Goal: Task Accomplishment & Management: Manage account settings

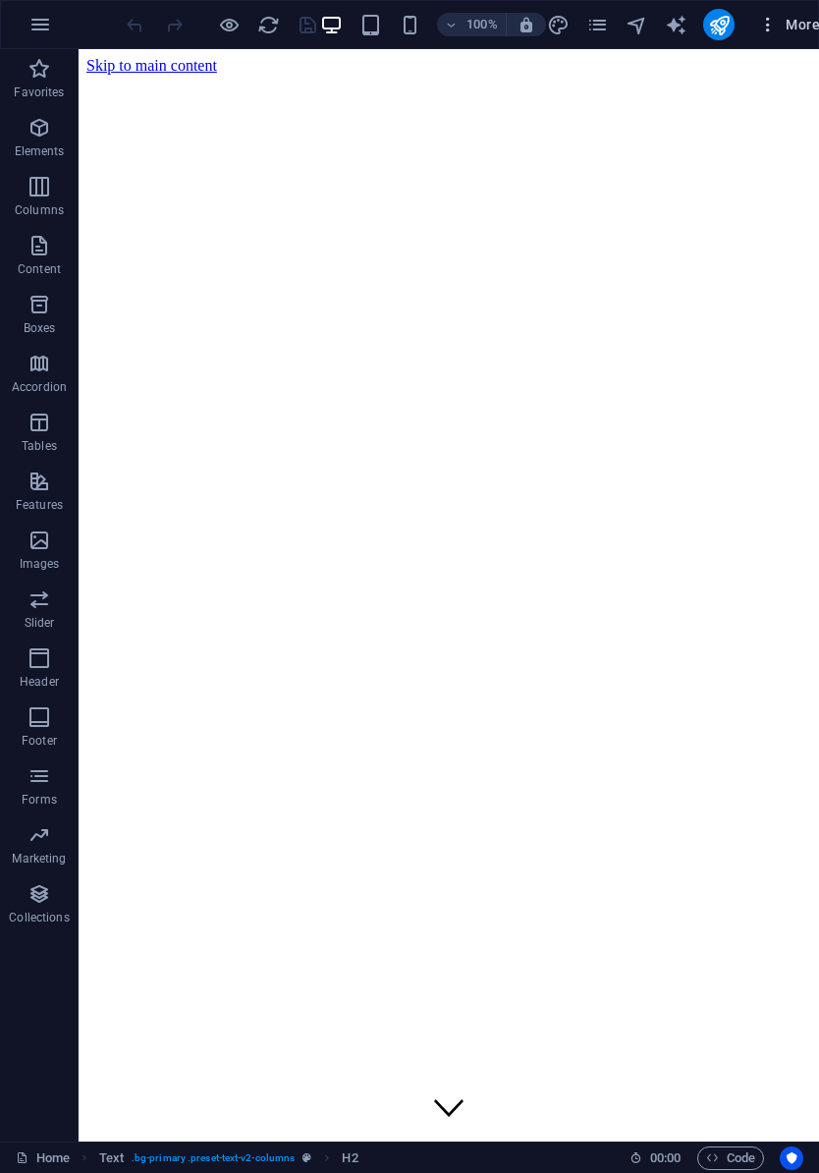
click at [787, 37] on button "More" at bounding box center [789, 24] width 78 height 31
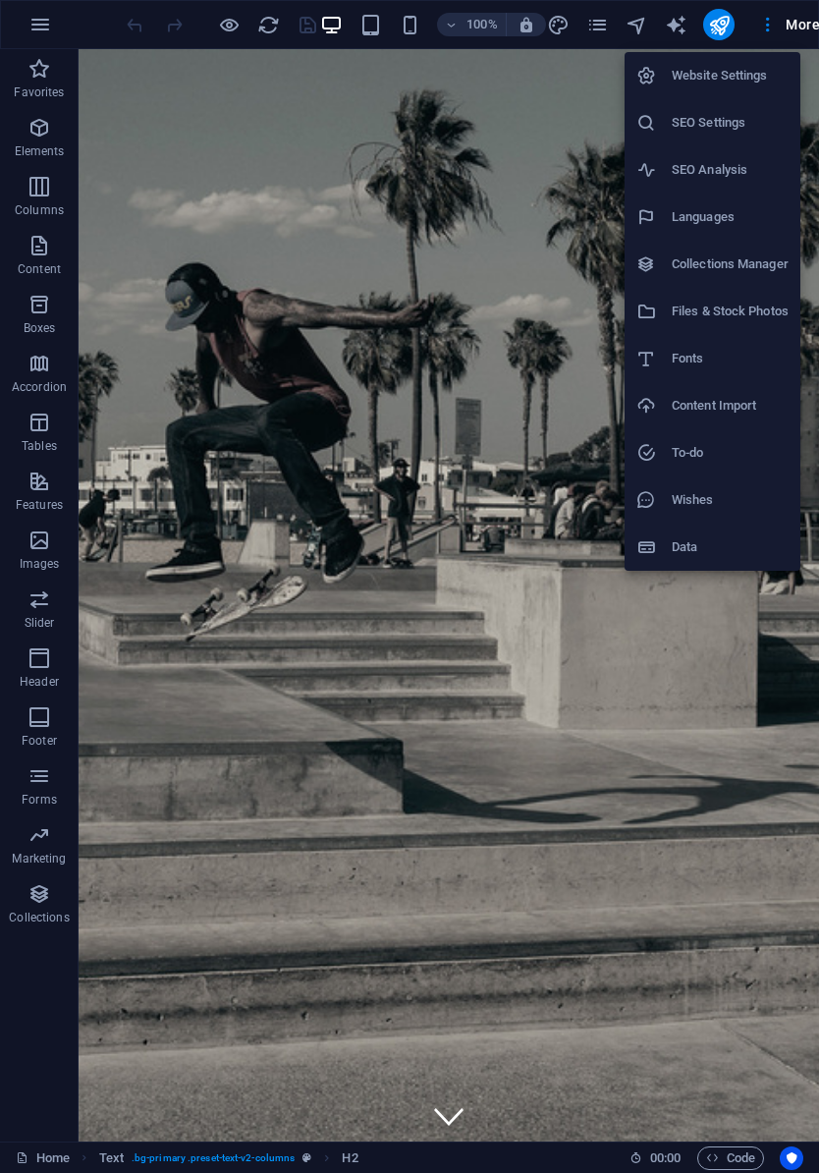
click at [742, 133] on h6 "SEO Settings" at bounding box center [730, 123] width 117 height 24
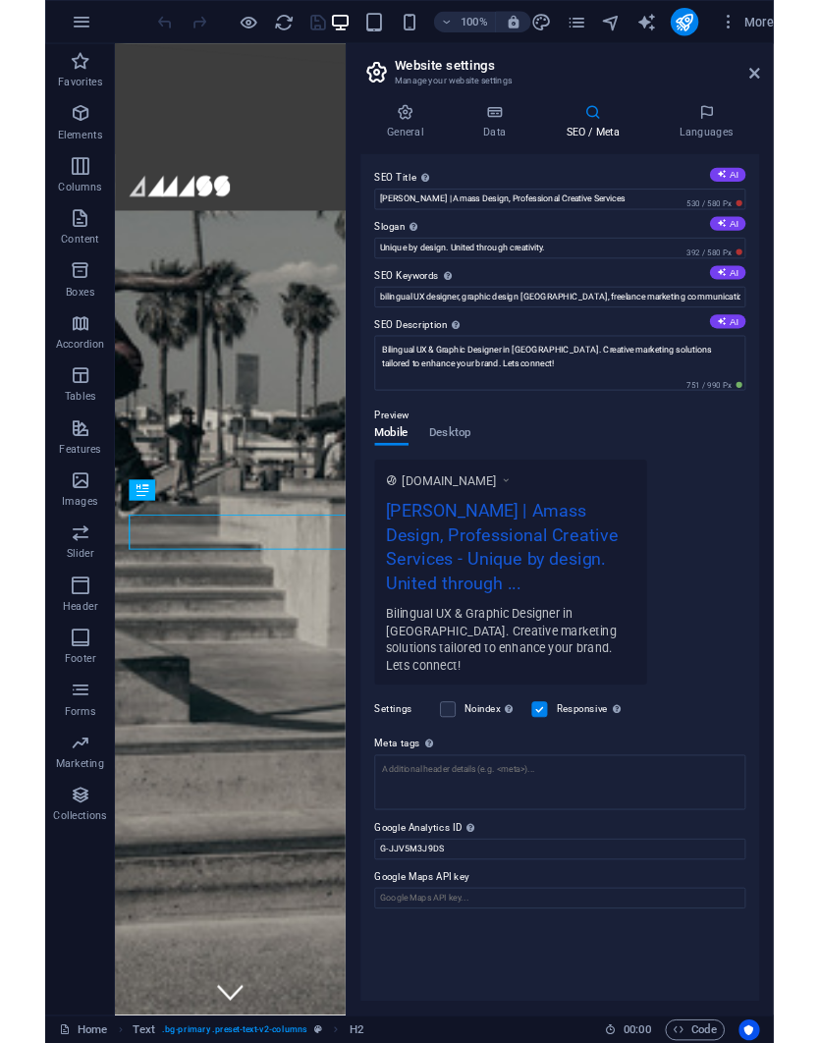
scroll to position [641, 0]
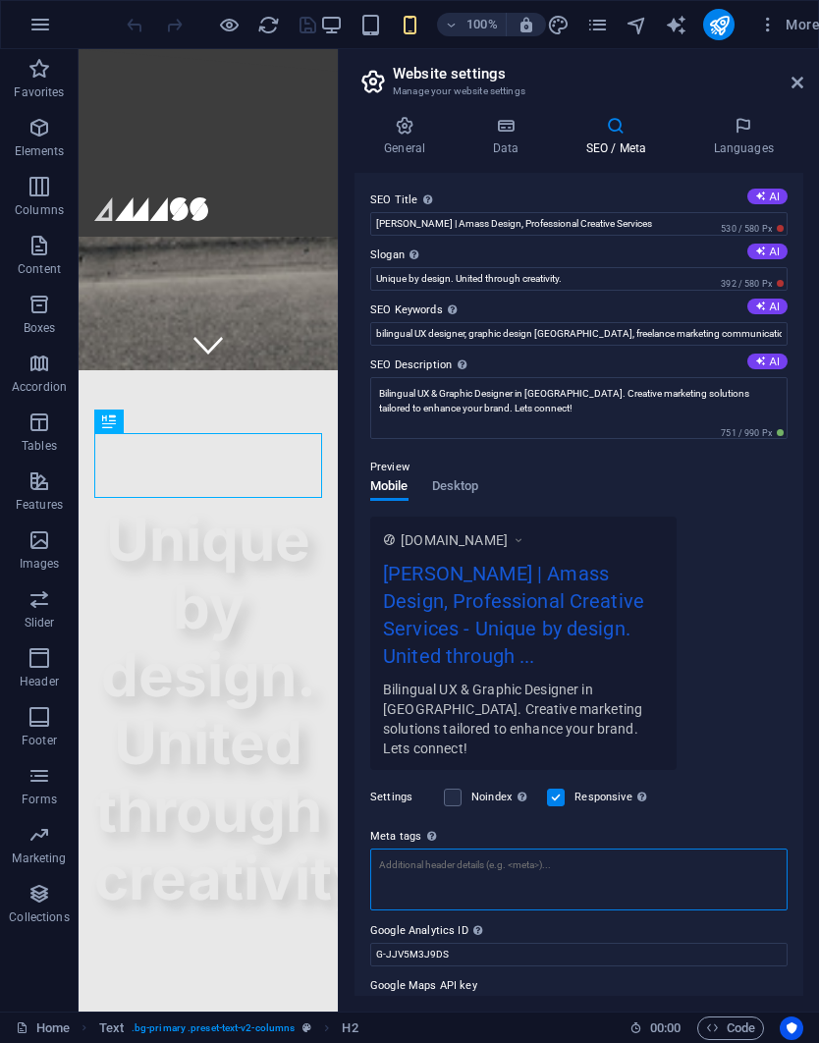
click at [657, 849] on textarea "Meta tags Enter HTML code here that will be placed inside the tags of your webs…" at bounding box center [578, 880] width 417 height 62
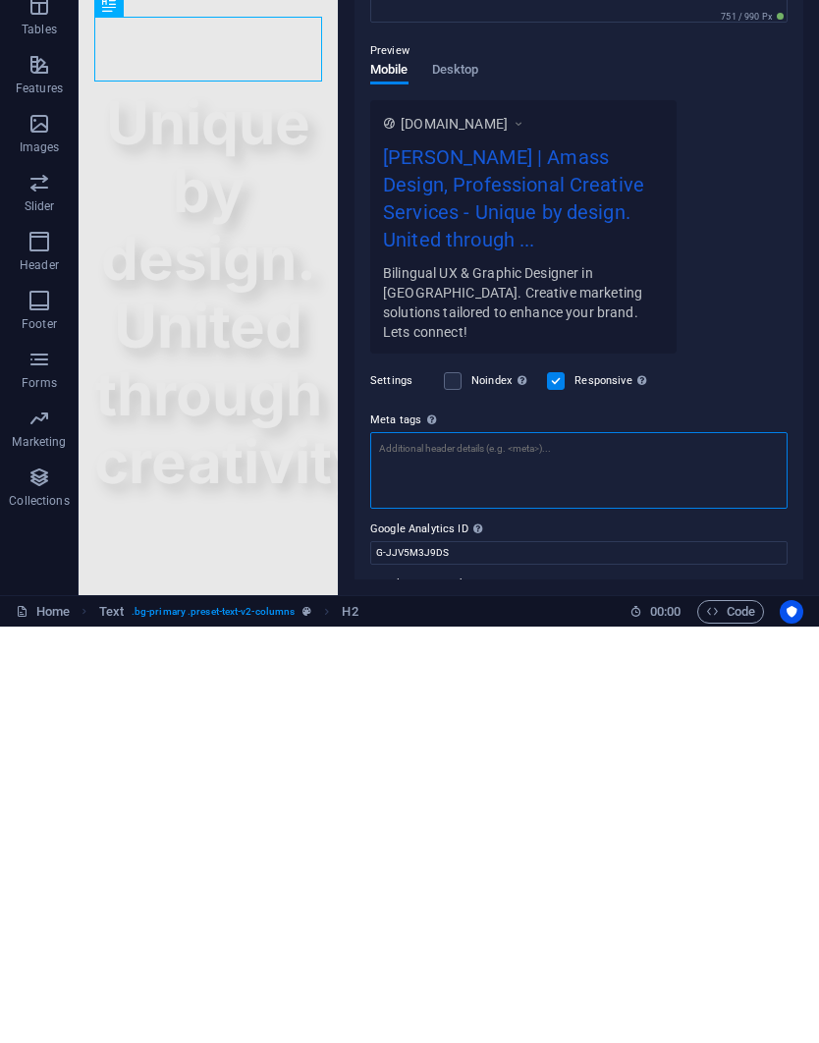
click at [539, 849] on textarea "Meta tags Enter HTML code here that will be placed inside the tags of your webs…" at bounding box center [578, 887] width 417 height 77
paste textarea "<meta name="google-site-verification" content="WXzZFgyc1QtIT2vJ57u3D-u1J-4iDxf7…"
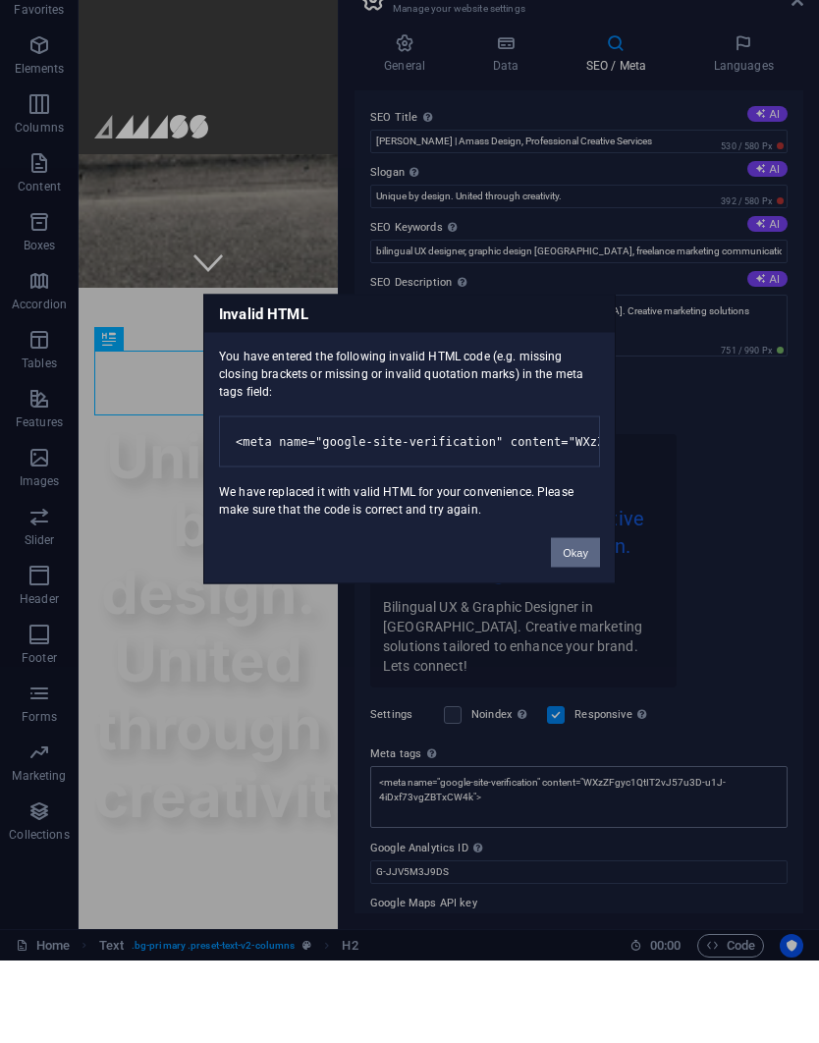
click at [594, 621] on button "Okay" at bounding box center [575, 635] width 49 height 29
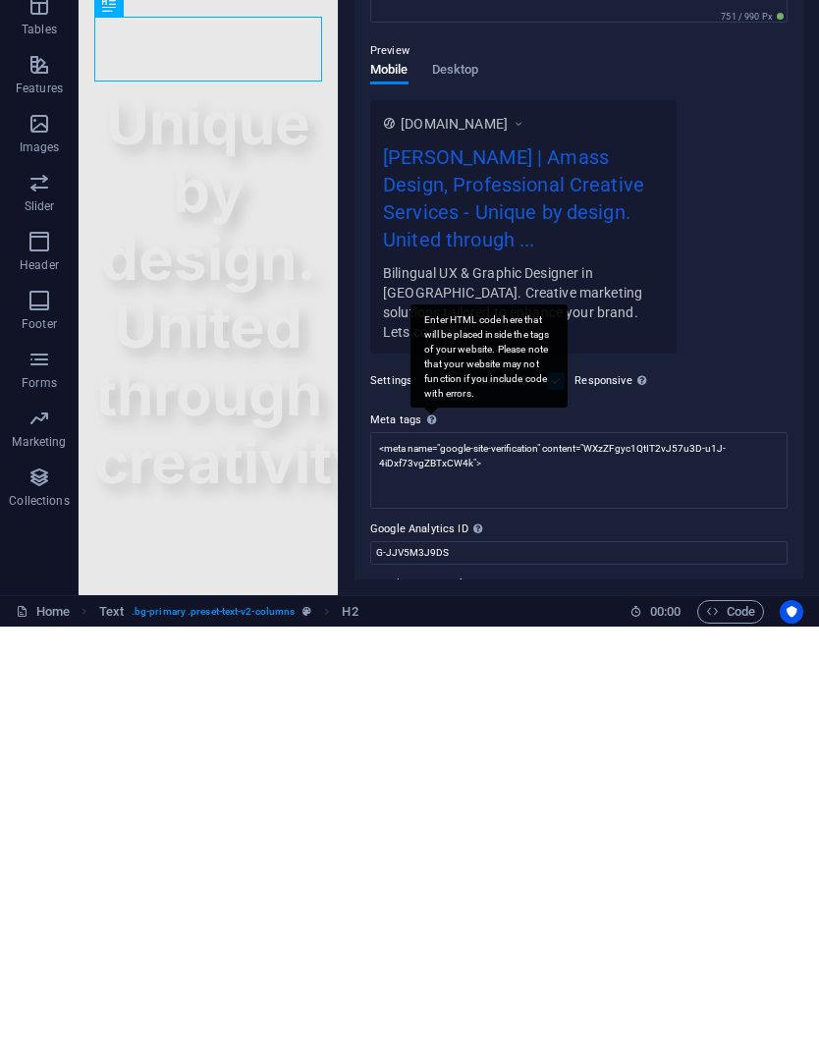
click at [434, 721] on div "Enter HTML code here that will be placed inside the tags of your website. Pleas…" at bounding box center [489, 772] width 157 height 103
click at [434, 849] on textarea "<meta name="google-site-verification" content="WXzZFgyc1QtIT2vJ57u3D-u1J-4iDxf7…" at bounding box center [578, 887] width 417 height 77
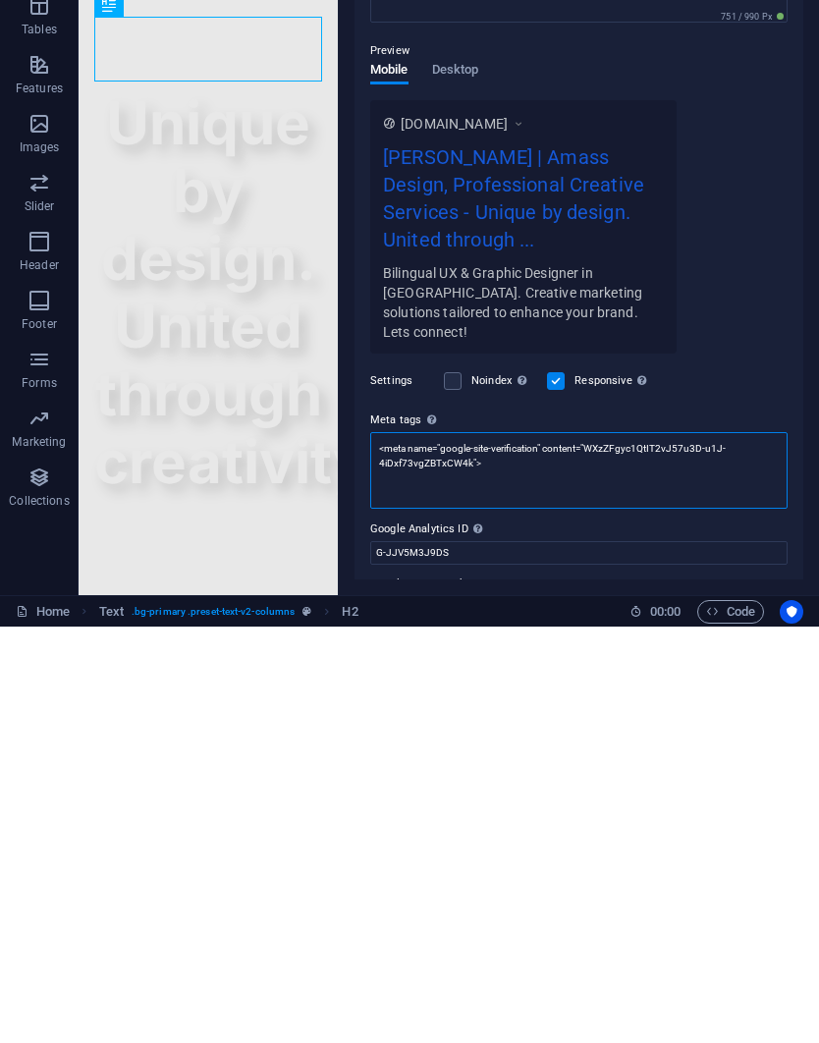
click at [590, 849] on textarea "<meta name="google-site-verification" content="WXzZFgyc1QtIT2vJ57u3D-u1J-4iDxf7…" at bounding box center [578, 887] width 417 height 77
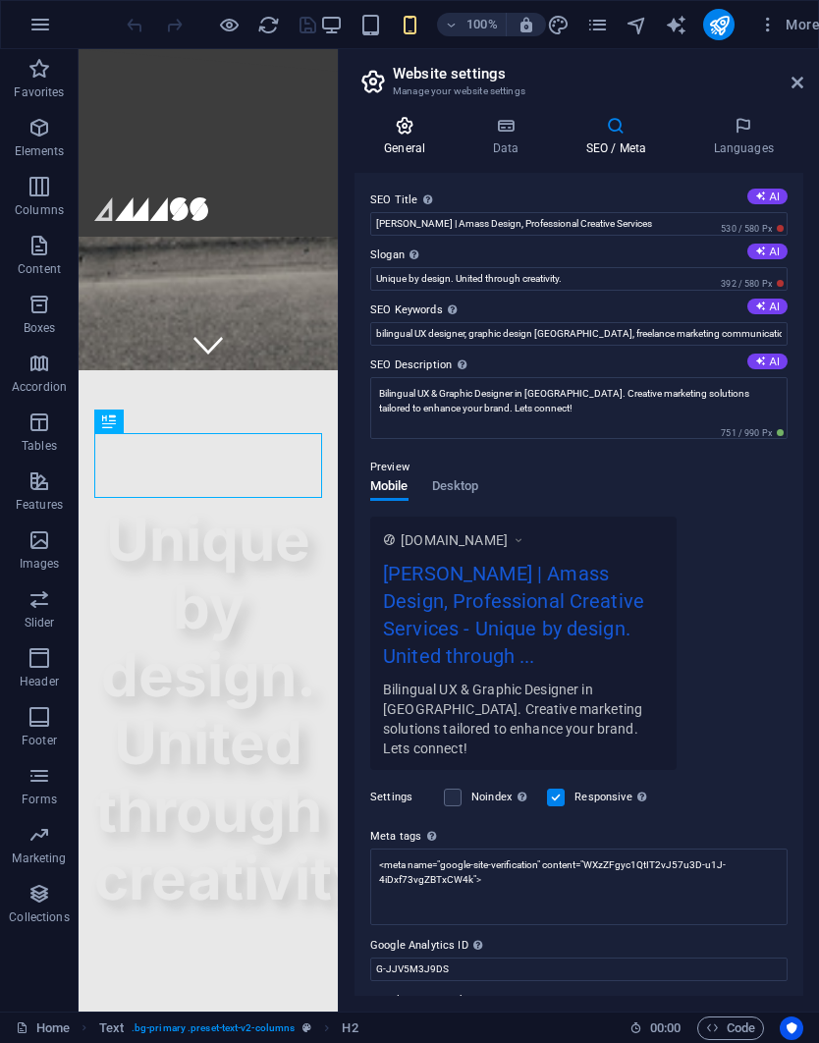
click at [394, 135] on icon at bounding box center [405, 126] width 100 height 20
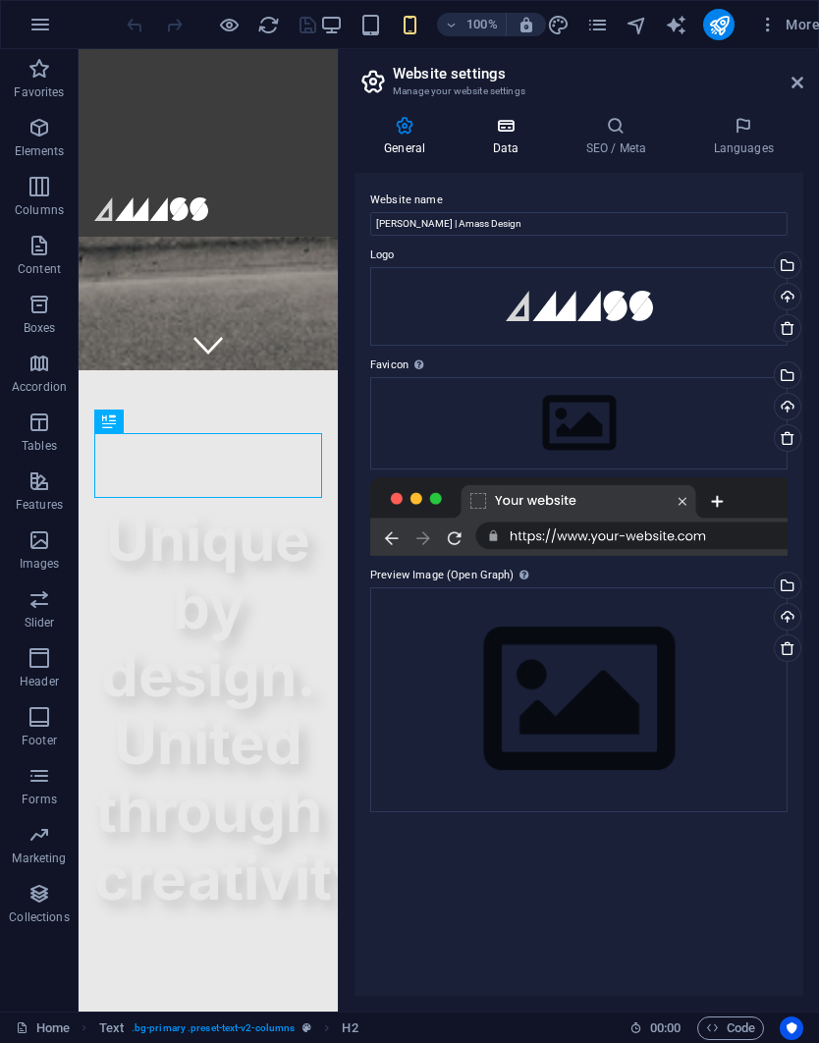
click at [504, 128] on icon at bounding box center [505, 126] width 85 height 20
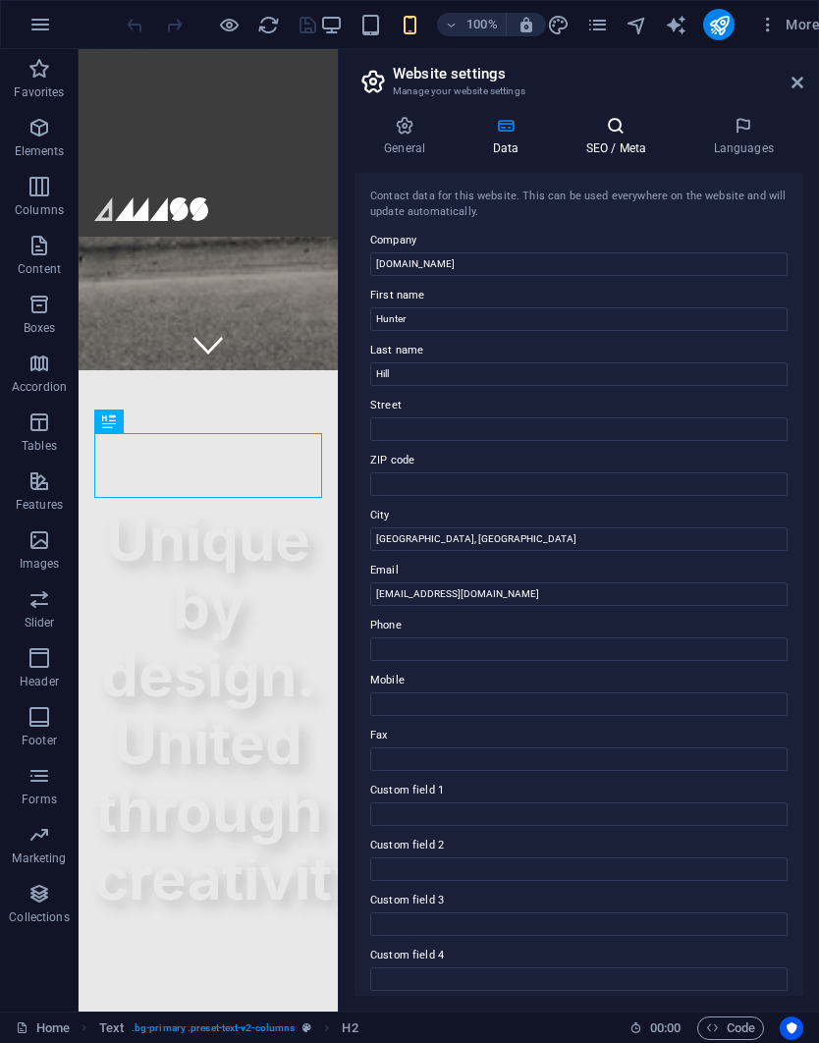
click at [612, 144] on h4 "SEO / Meta" at bounding box center [620, 136] width 128 height 41
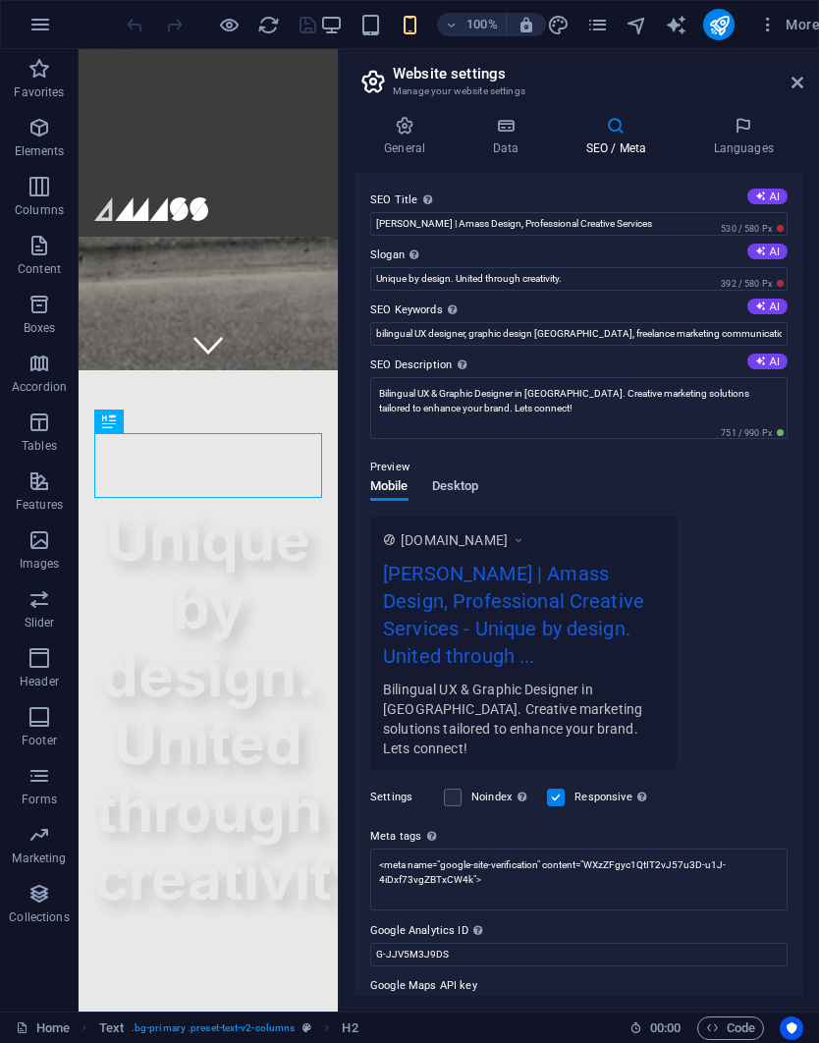
click at [479, 484] on span "Desktop" at bounding box center [455, 488] width 47 height 28
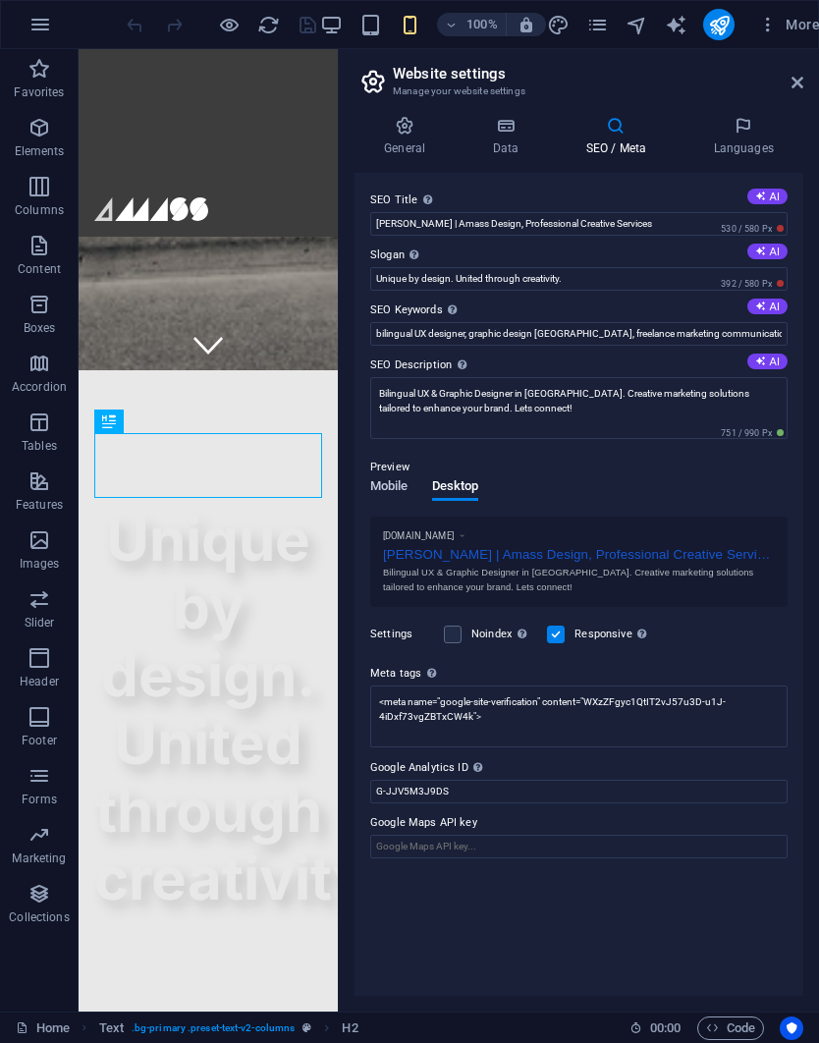
click at [393, 479] on span "Mobile" at bounding box center [389, 488] width 38 height 28
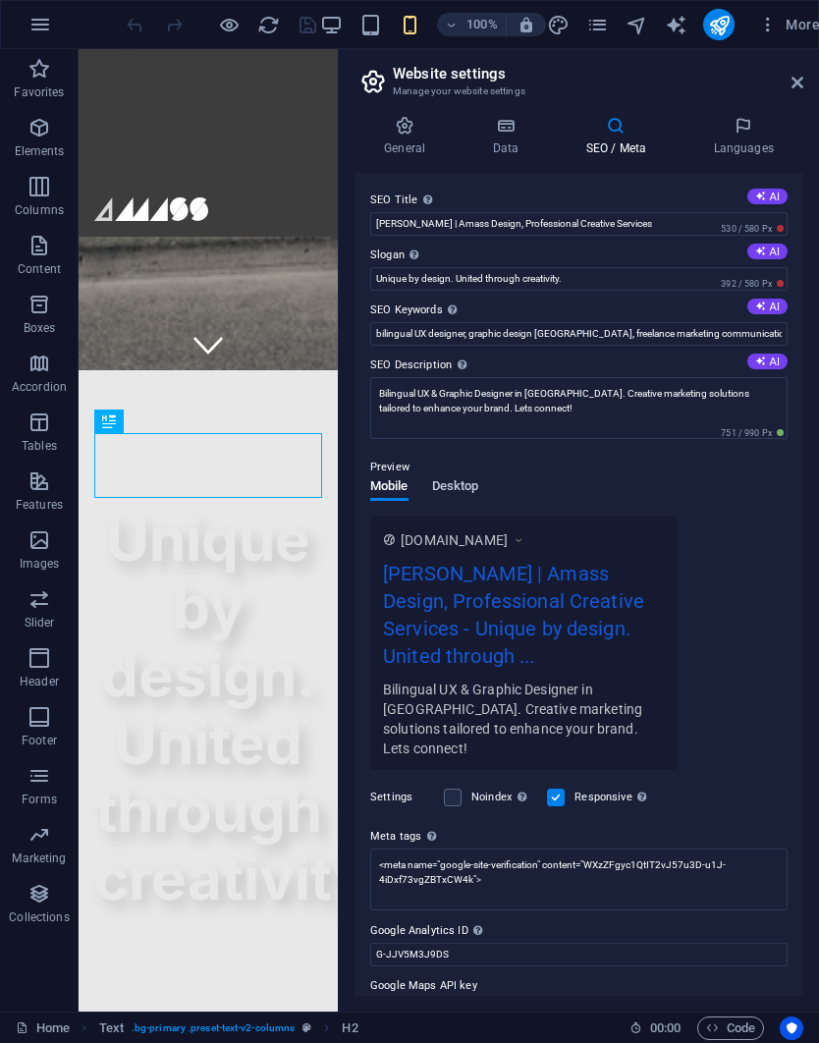
click at [438, 499] on button "Desktop" at bounding box center [455, 490] width 47 height 22
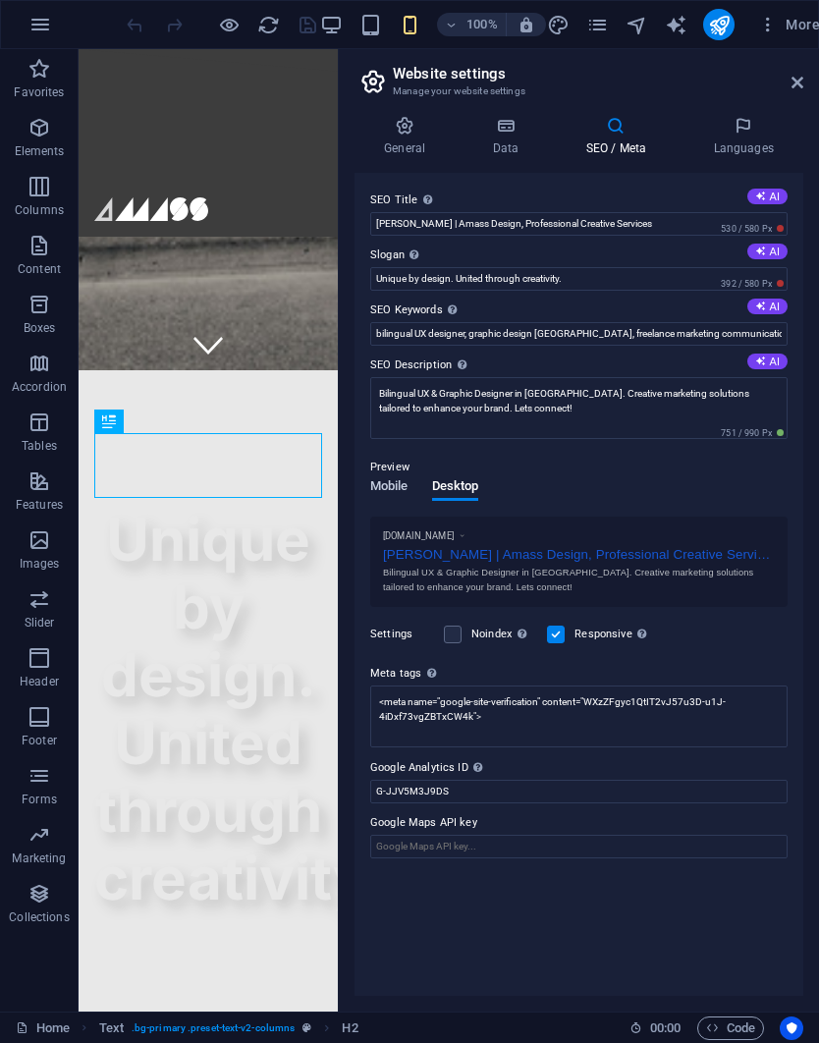
click at [394, 488] on span "Mobile" at bounding box center [389, 488] width 38 height 28
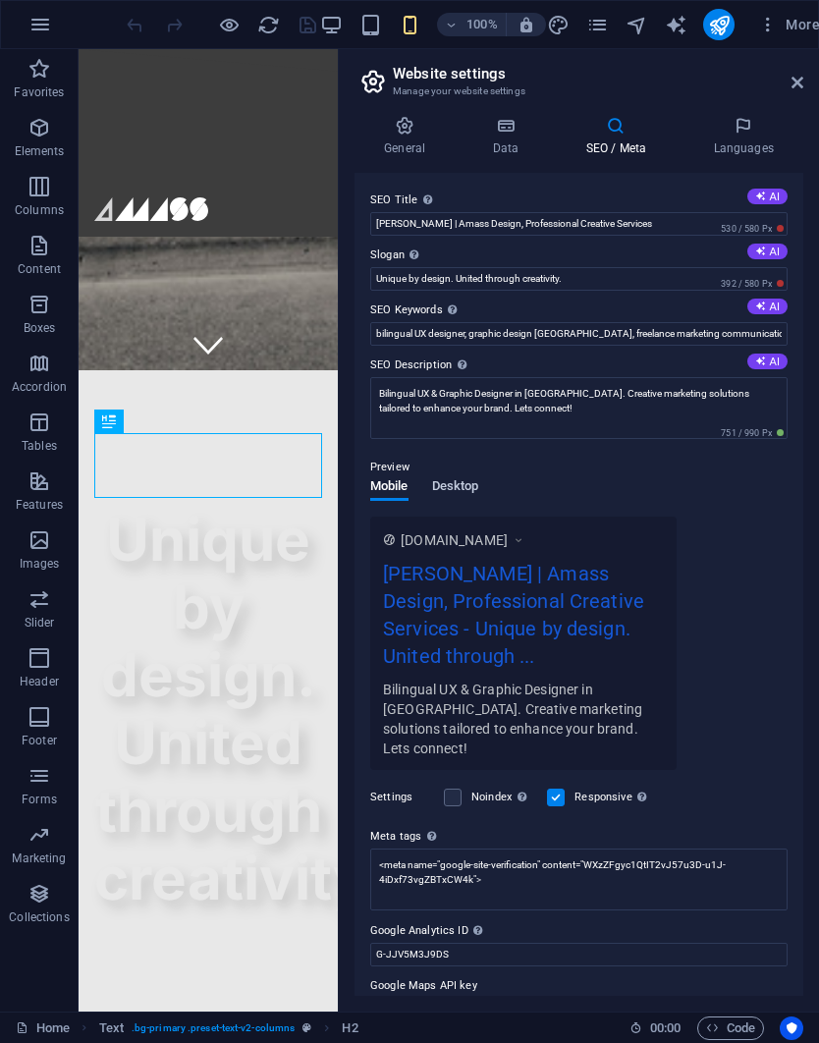
click at [477, 497] on button "Desktop" at bounding box center [455, 490] width 47 height 22
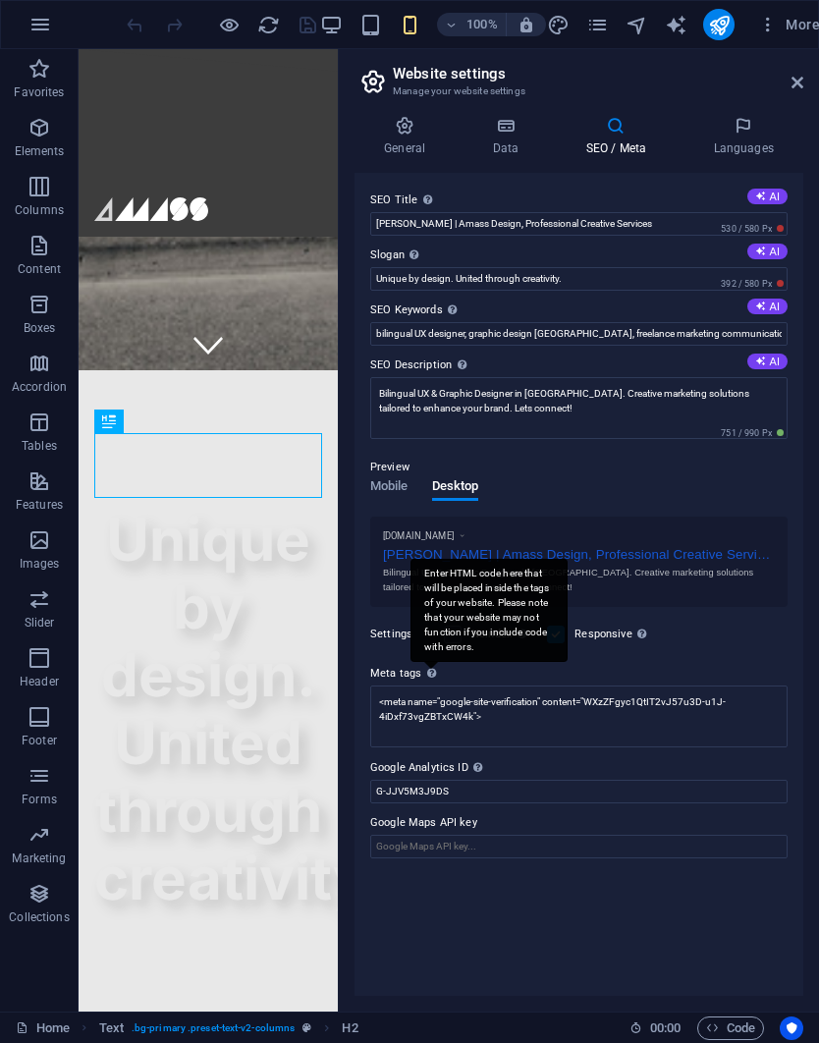
click at [432, 681] on div "Enter HTML code here that will be placed inside the tags of your website. Pleas…" at bounding box center [431, 674] width 20 height 24
click at [432, 686] on textarea "<meta name="google-site-verification" content="WXzZFgyc1QtIT2vJ57u3D-u1J-4iDxf7…" at bounding box center [578, 717] width 417 height 62
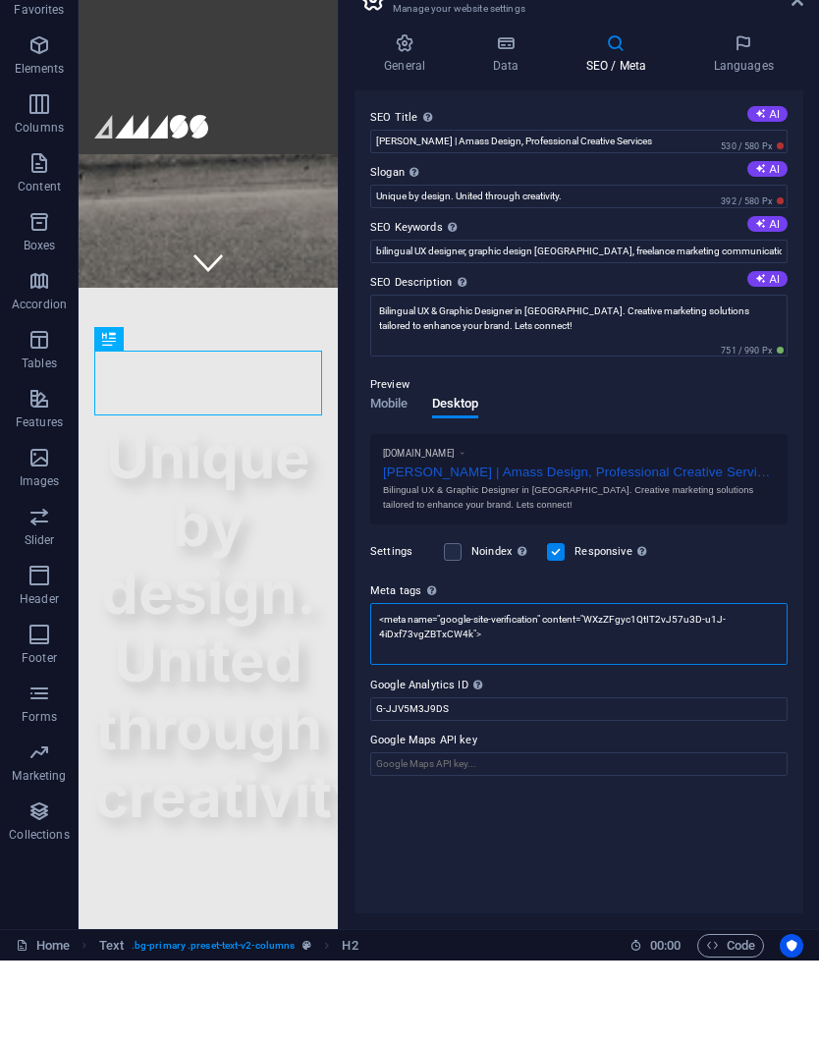
click at [512, 686] on textarea "<meta name="google-site-verification" content="WXzZFgyc1QtIT2vJ57u3D-u1J-4iDxf7…" at bounding box center [578, 717] width 417 height 62
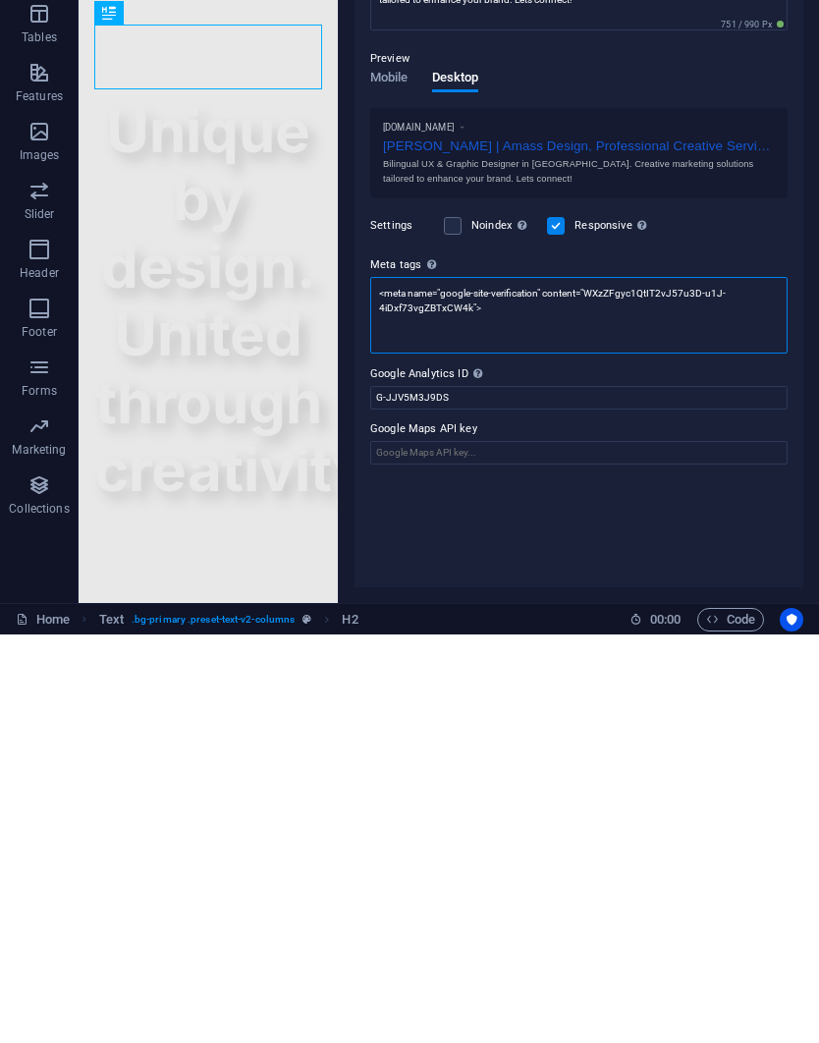
click at [388, 686] on textarea "<meta name="google-site-verification" content="WXzZFgyc1QtIT2vJ57u3D-u1J-4iDxf7…" at bounding box center [578, 724] width 417 height 77
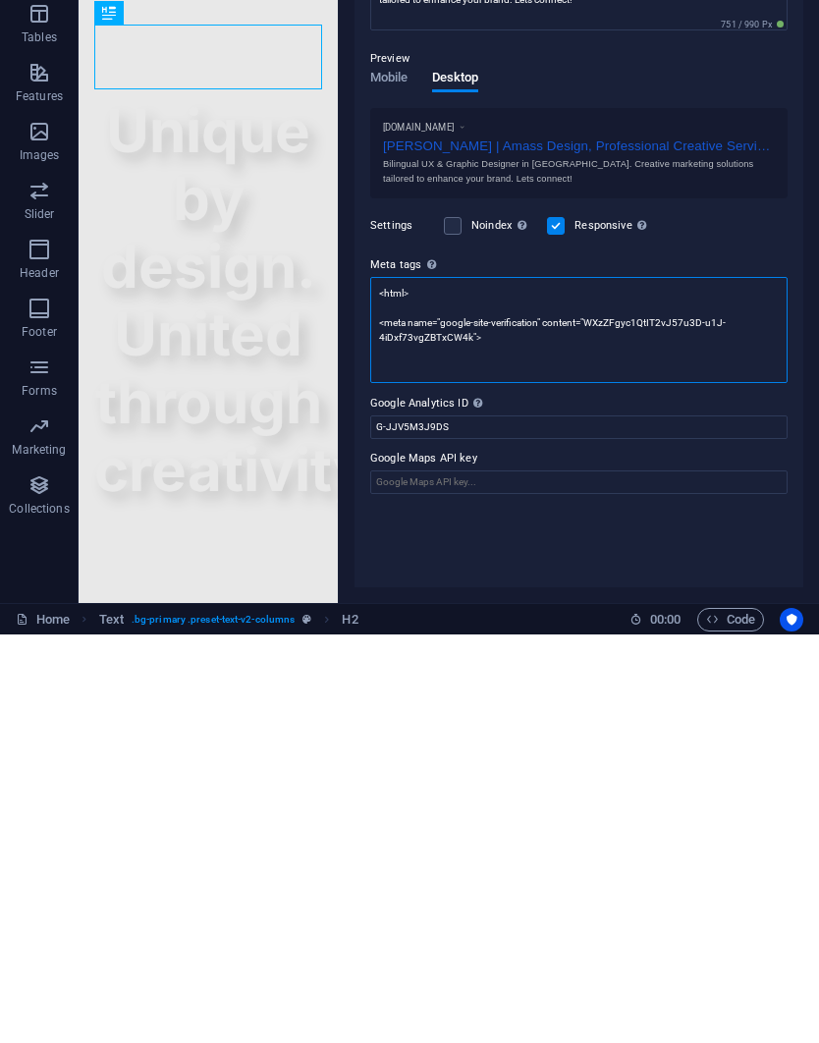
click at [418, 686] on textarea "<html> <meta name="google-site-verification" content="WXzZFgyc1QtIT2vJ57u3D-u1J…" at bounding box center [578, 739] width 417 height 106
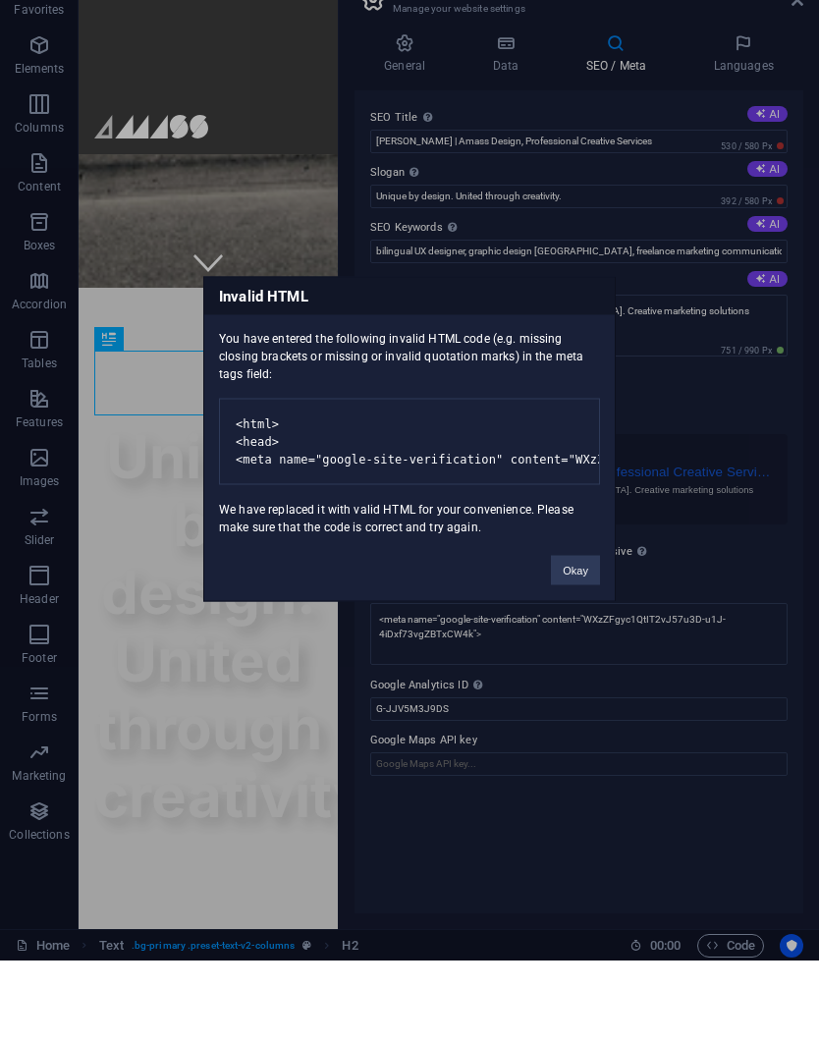
click at [384, 481] on pre "<html> <head> <meta name="google-site-verification" content="WXzZFgyc1QtIT2vJ57…" at bounding box center [409, 524] width 381 height 86
click at [399, 481] on pre "<html> <head> <meta name="google-site-verification" content="WXzZFgyc1QtIT2vJ57…" at bounding box center [409, 524] width 381 height 86
click at [567, 638] on button "Okay" at bounding box center [575, 652] width 49 height 29
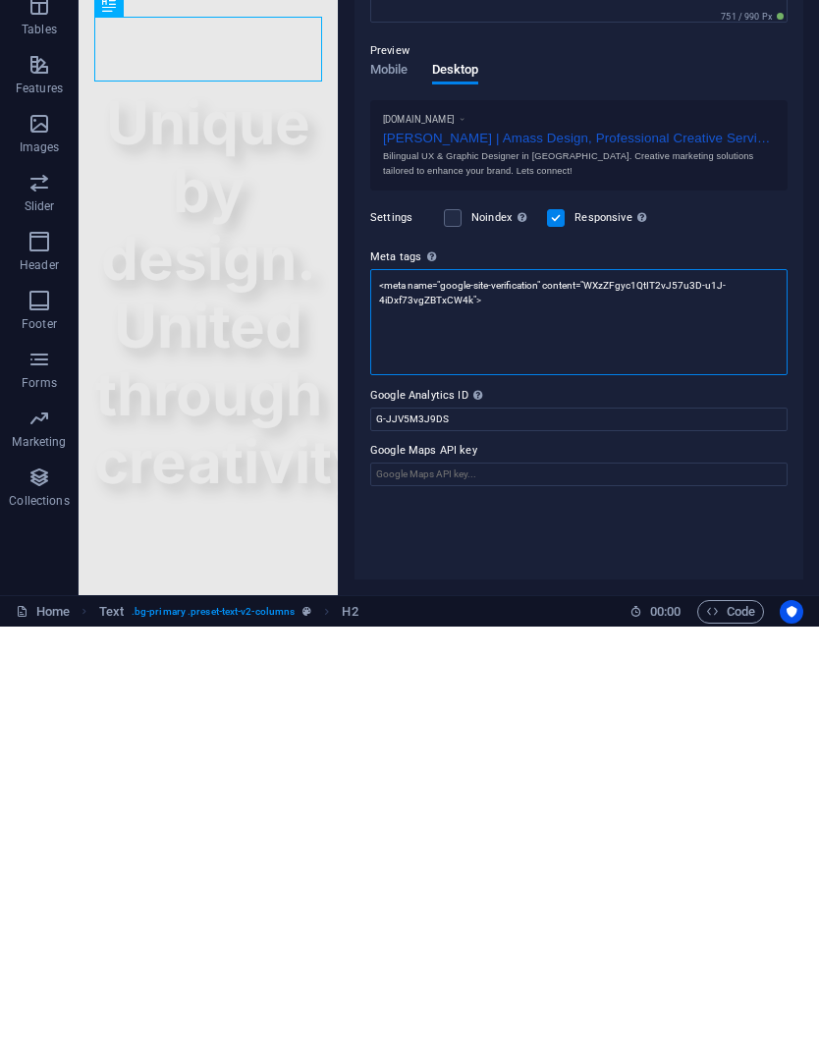
click at [554, 686] on textarea "<meta name="google-site-verification" content="WXzZFgyc1QtIT2vJ57u3D-u1J-4iDxf7…" at bounding box center [578, 739] width 417 height 106
click at [471, 686] on textarea "<meta name="google-site-verification" content="WXzZFgyc1QtIT2vJ57u3D-u1J-4iDxf7…" at bounding box center [578, 739] width 417 height 106
click at [459, 686] on textarea "<meta name="google-site-verification" content="WXzZFgyc1QtIT2vJ57u3D-u1J-4iDxf7…" at bounding box center [578, 739] width 417 height 106
click at [673, 686] on textarea "<meta name="google-site-verification" content="WXzZFgyc1QtIT2vJ57u3D-u1J-4iDxf7…" at bounding box center [578, 739] width 417 height 106
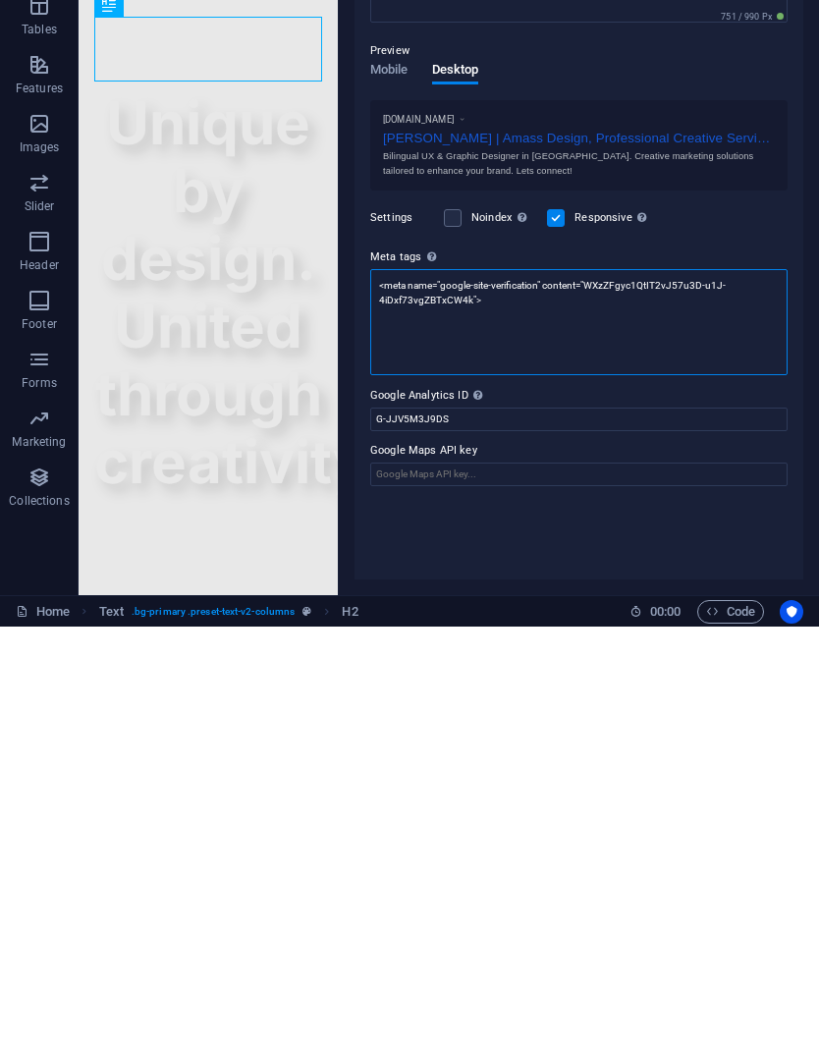
click at [451, 686] on textarea "<meta name="google-site-verification" content="WXzZFgyc1QtIT2vJ57u3D-u1J-4iDxf7…" at bounding box center [578, 739] width 417 height 106
click at [436, 686] on textarea "<meta name="google-site-verification" content="WXzZFgyc1QtIT2vJ57u3D-u1J-4iDxf7…" at bounding box center [578, 739] width 417 height 106
click at [462, 686] on textarea "<head <meta name="google-site-verification" content="WXzZFgyc1QtIT2vJ57u3D-u1J-…" at bounding box center [578, 739] width 417 height 106
click at [478, 686] on textarea "<head <meta name="google-site-verification" content="WXzZFgyc1QtIT2vJ57u3D-u1J-…" at bounding box center [578, 739] width 417 height 106
click at [515, 686] on textarea "<head> <meta name="google-site-verification" content="WXzZFgyc1QtIT2vJ57u3D-u1J…" at bounding box center [578, 739] width 417 height 106
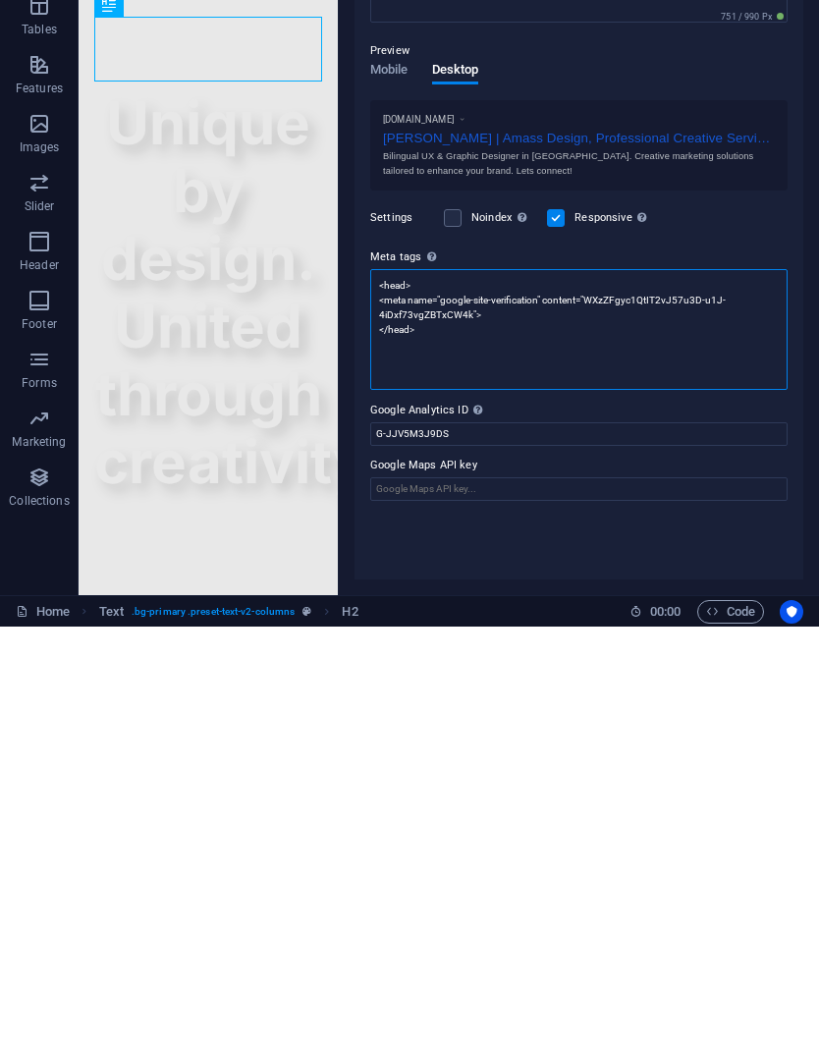
click at [517, 686] on textarea "<head> <meta name="google-site-verification" content="WXzZFgyc1QtIT2vJ57u3D-u1J…" at bounding box center [578, 746] width 417 height 121
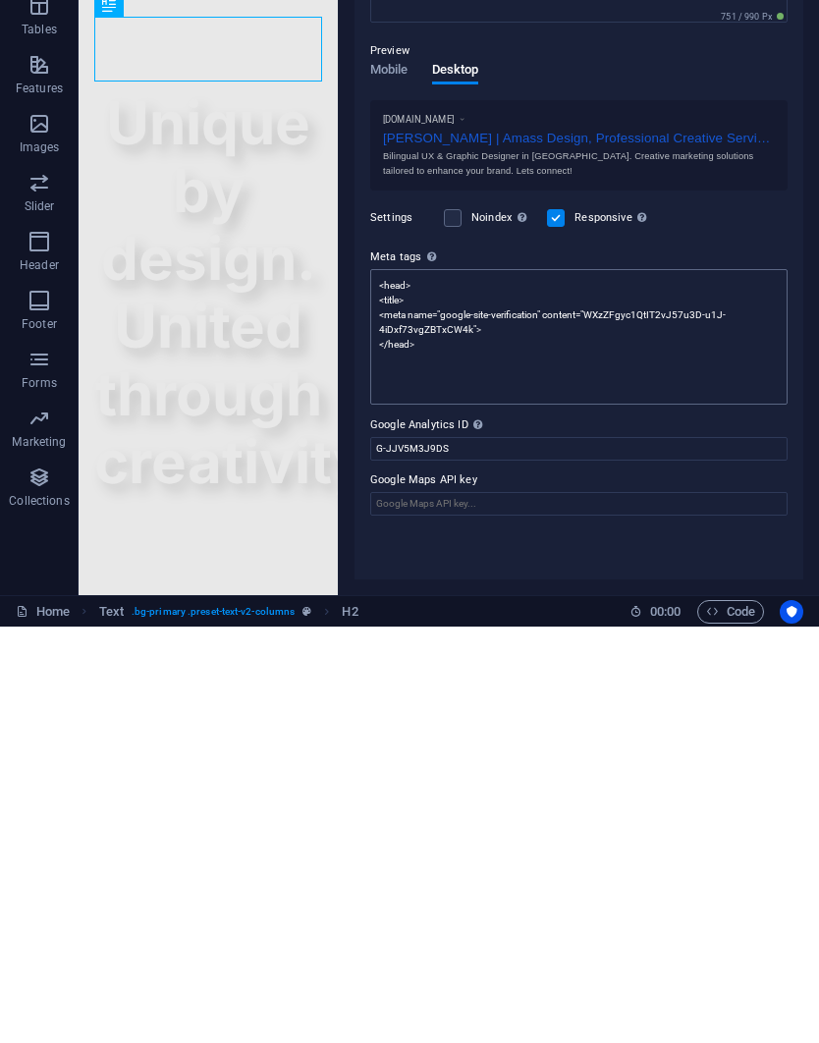
type textarea "<title> &lt;meta name="google-site-verification" content="WXzZFgyc1QtIT2vJ57u3D…"
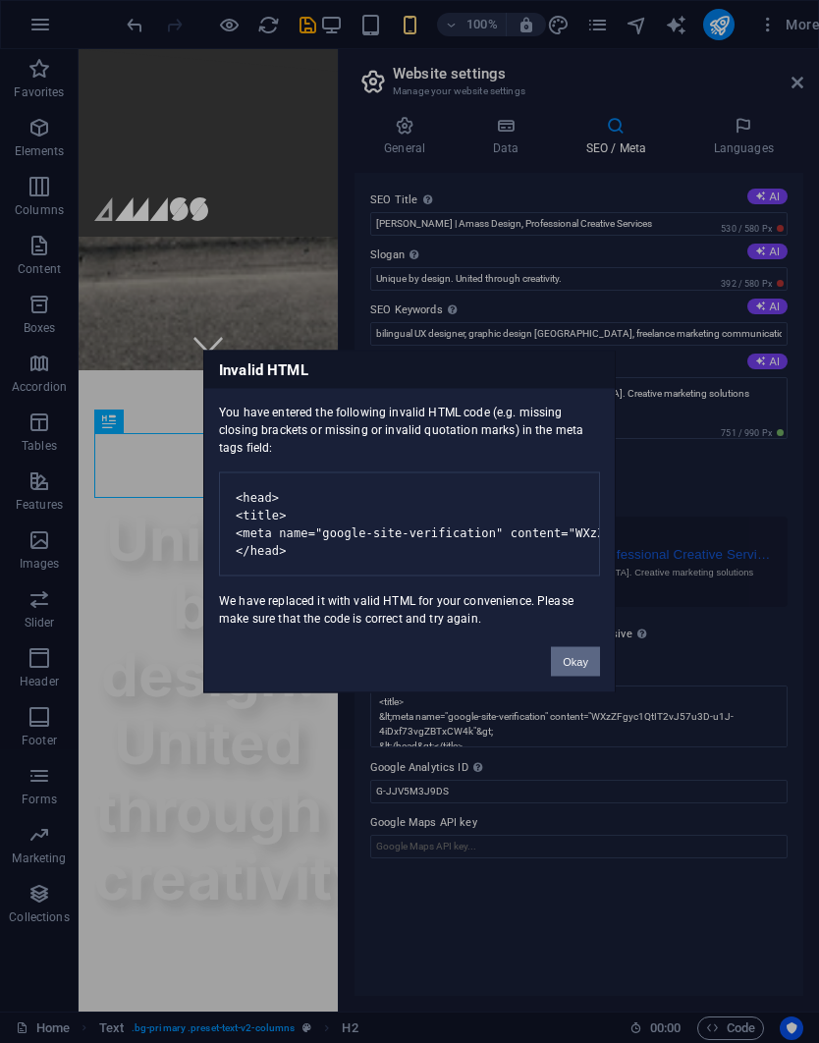
click at [583, 677] on button "Okay" at bounding box center [575, 661] width 49 height 29
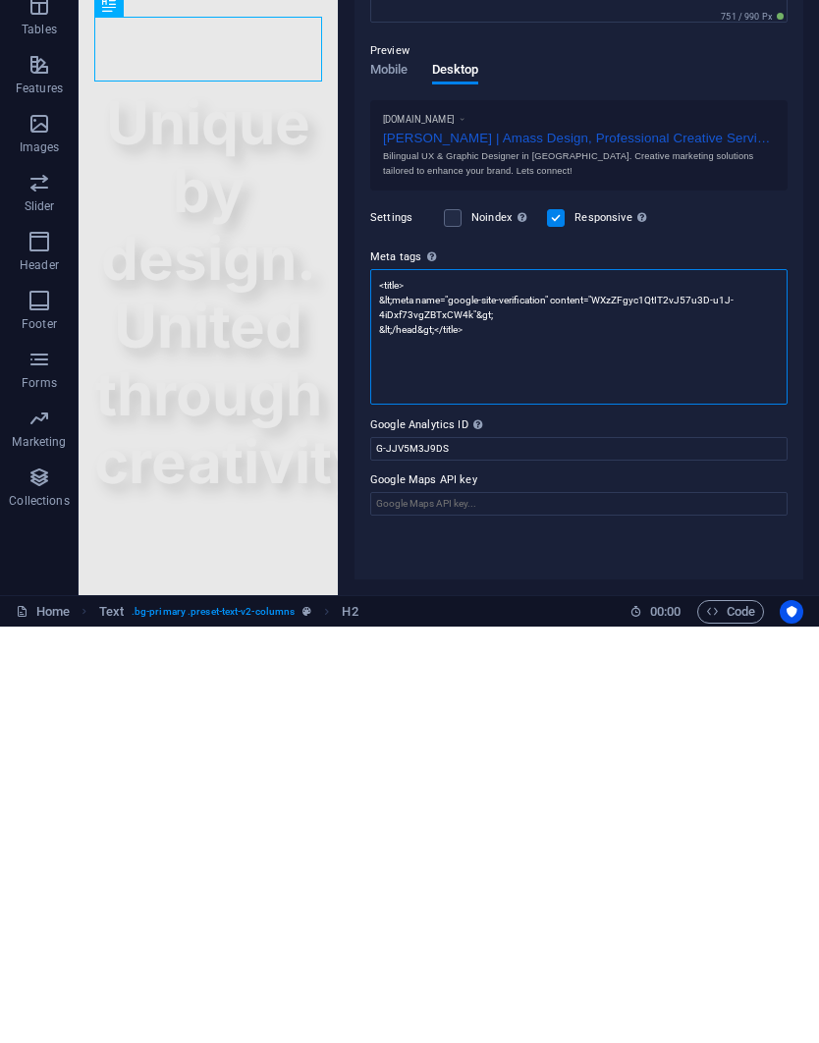
click at [639, 686] on textarea "<title> &lt;meta name="google-site-verification" content="WXzZFgyc1QtIT2vJ57u3D…" at bounding box center [578, 754] width 417 height 136
click at [578, 686] on textarea "<title> &lt;meta name="google-site-verification" content="WXzZFgyc1QtIT2vJ57u3D…" at bounding box center [578, 754] width 417 height 136
click at [565, 686] on textarea "<title> &lt;meta name="google-site-verification" content="WXzZFgyc1QtIT2vJ57u3D…" at bounding box center [578, 754] width 417 height 136
click at [626, 686] on textarea "<title> &lt;meta name="google-site-verification" content="WXzZFgyc1QtIT2vJ57u3D…" at bounding box center [578, 754] width 417 height 136
click at [625, 686] on textarea "<title> &lt;meta name="google-site-verification" content="WXzZFgyc1QtIT2vJ57u3D…" at bounding box center [578, 754] width 417 height 136
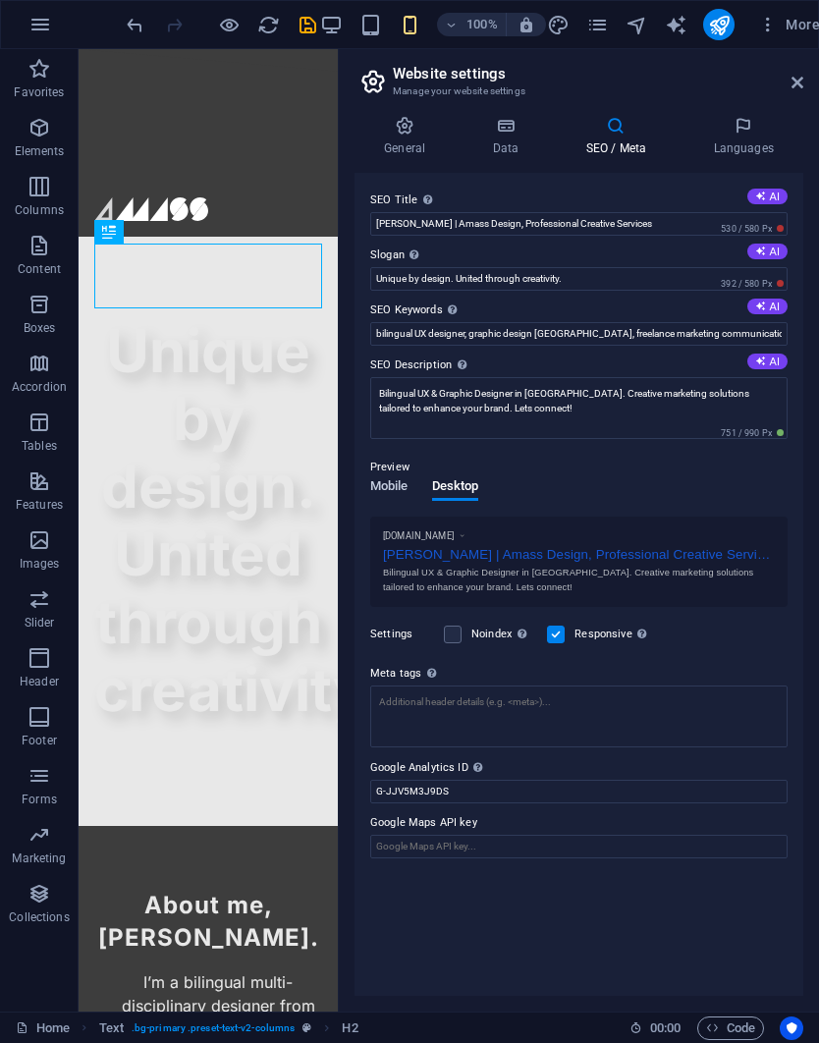
scroll to position [832, 0]
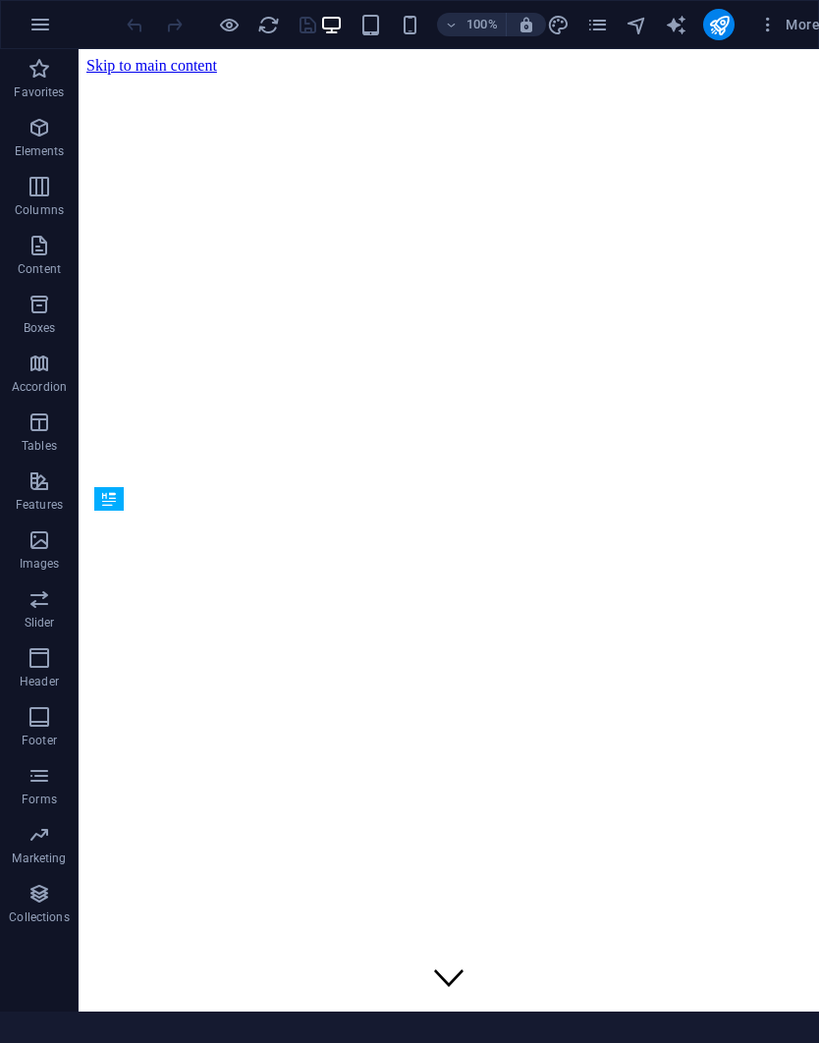
scroll to position [579, 0]
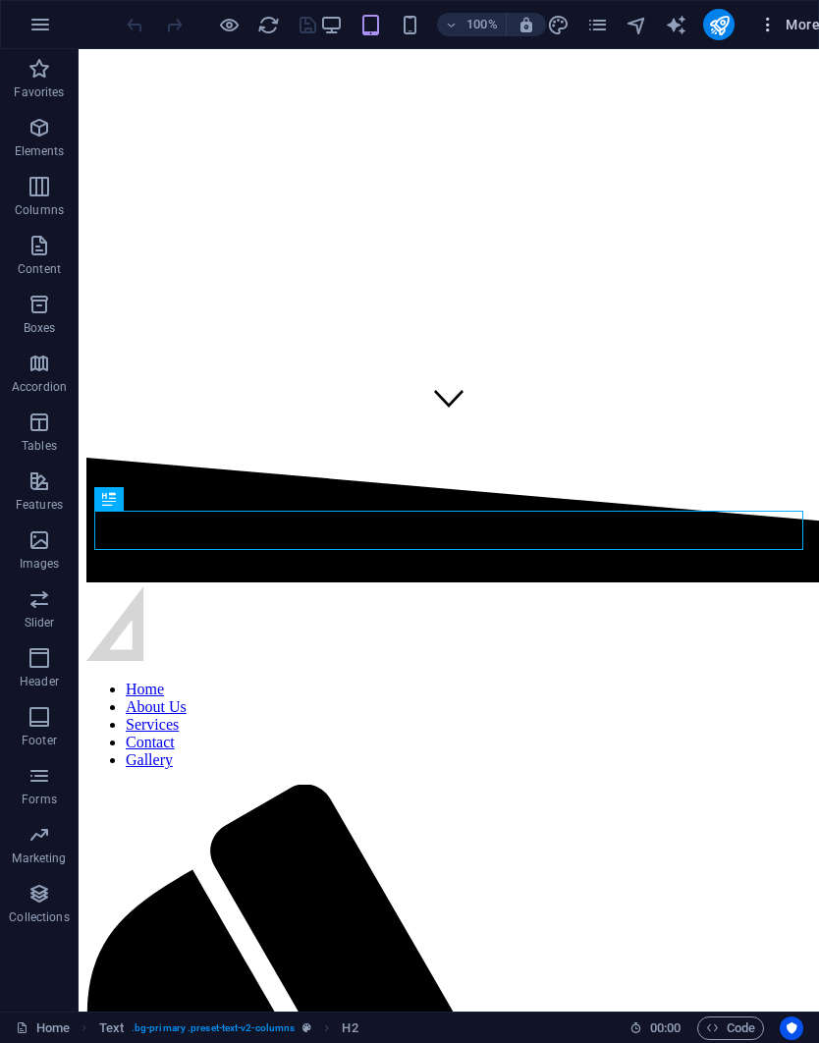
click at [778, 38] on button "More" at bounding box center [789, 24] width 78 height 31
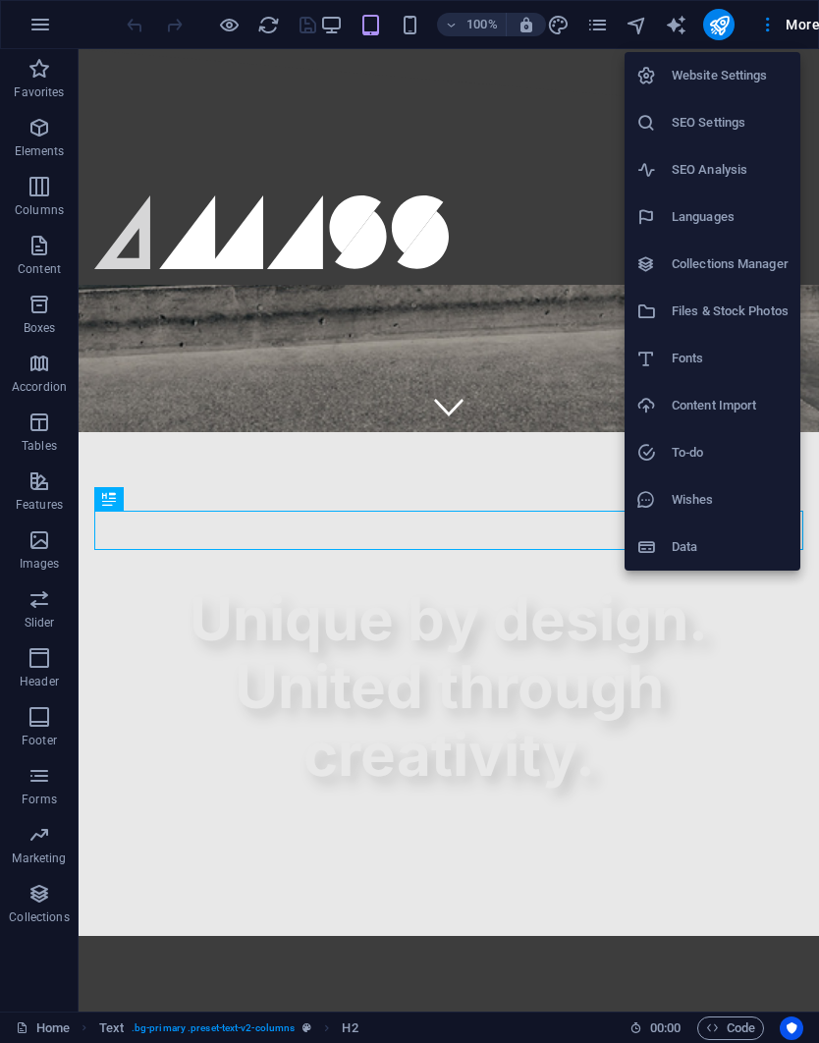
click at [737, 122] on h6 "SEO Settings" at bounding box center [730, 123] width 117 height 24
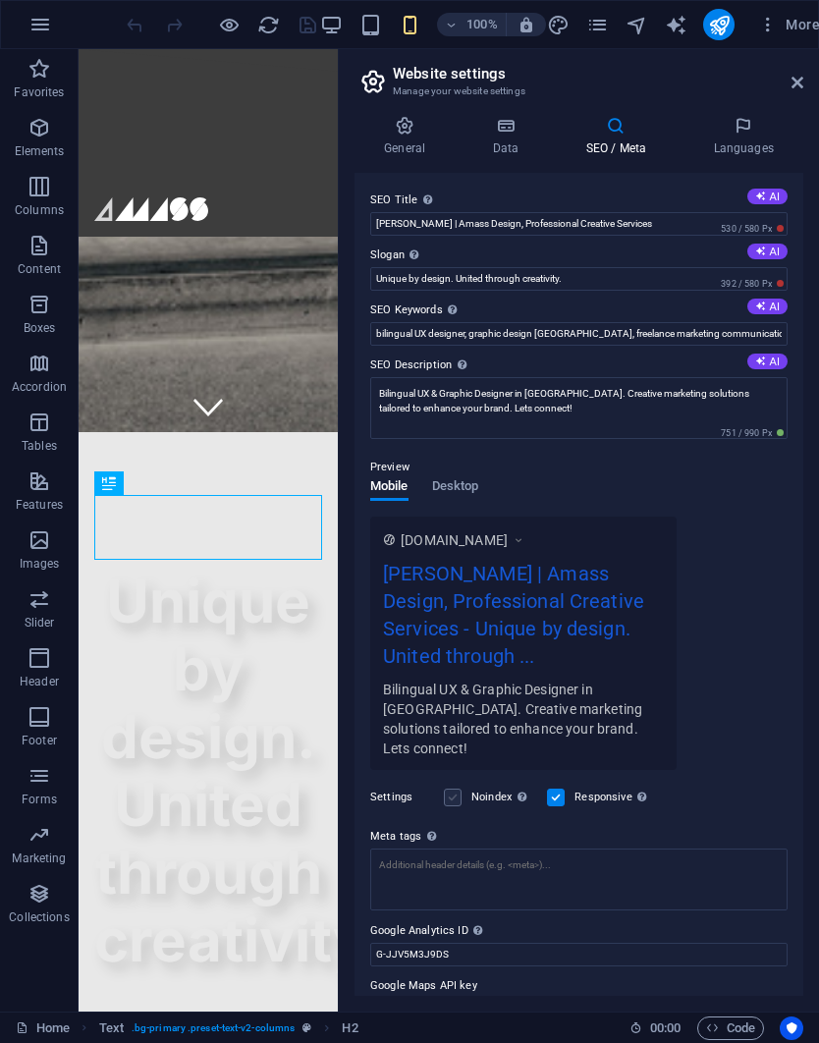
click at [454, 789] on label at bounding box center [453, 798] width 18 height 18
click at [0, 0] on input "Noindex Instruct search engines to exclude this website from search results." at bounding box center [0, 0] width 0 height 0
click at [458, 789] on label at bounding box center [453, 798] width 18 height 18
click at [0, 0] on input "Noindex Instruct search engines to exclude this website from search results." at bounding box center [0, 0] width 0 height 0
click at [458, 474] on div "Preview" at bounding box center [578, 468] width 417 height 24
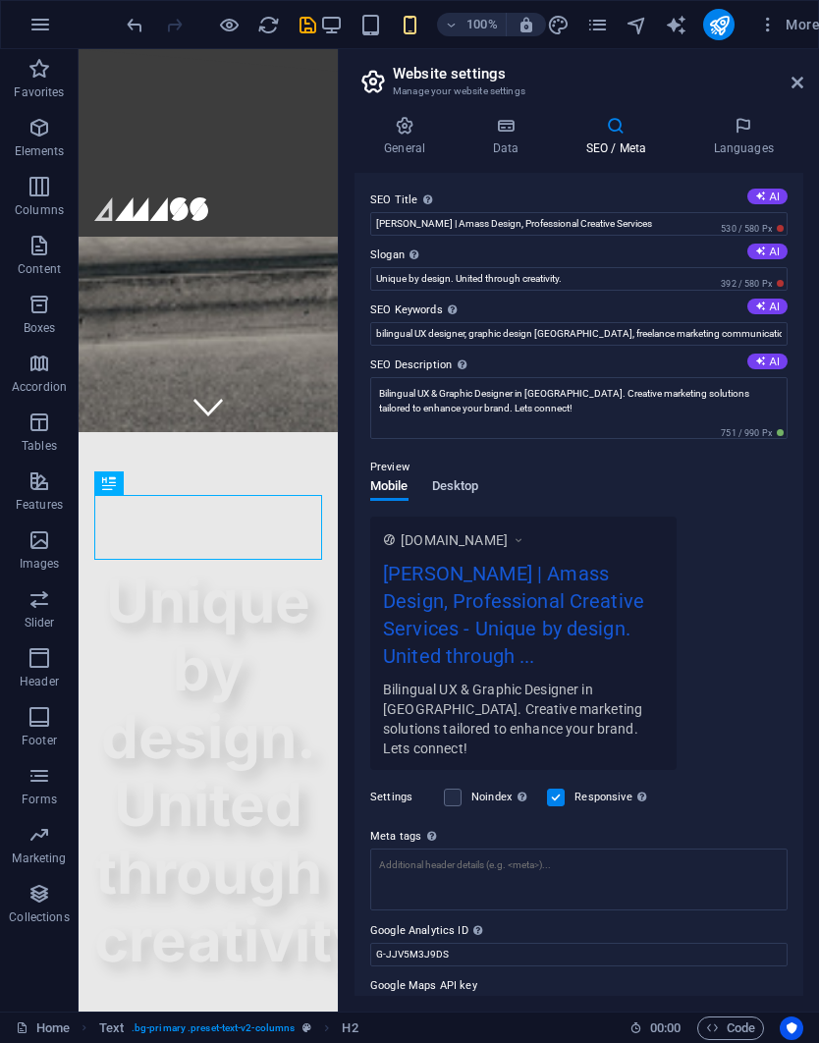
click at [467, 491] on span "Desktop" at bounding box center [455, 488] width 47 height 28
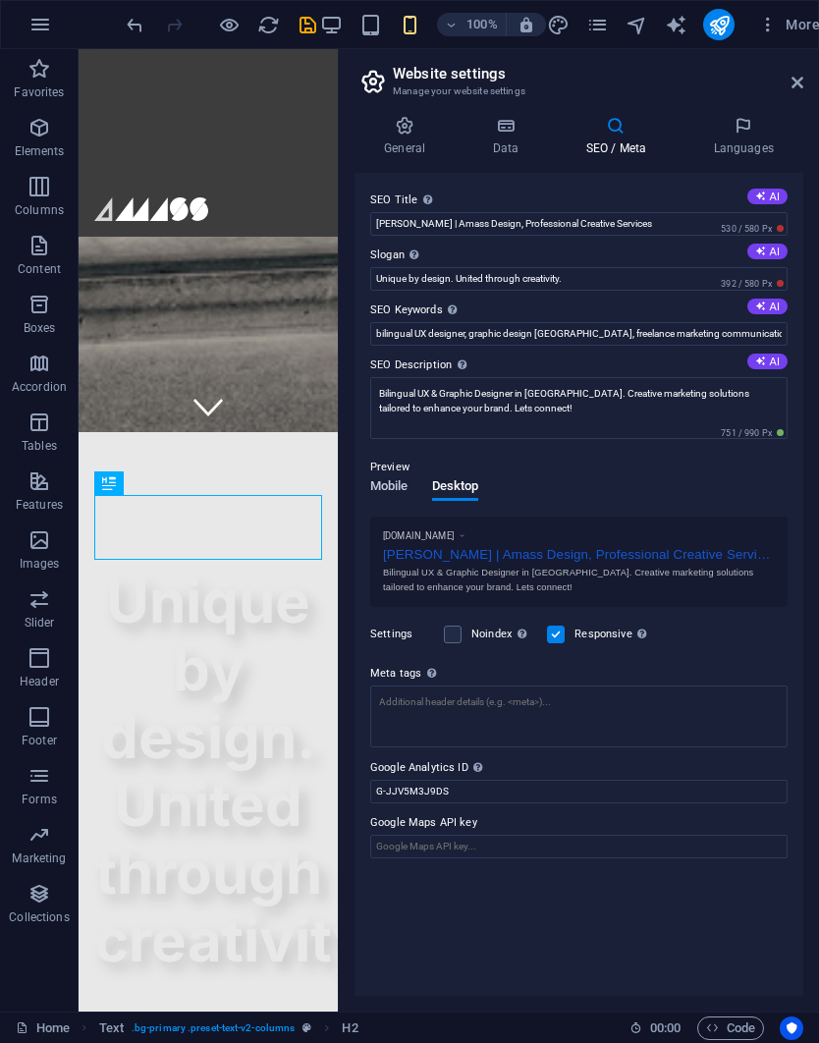
click at [389, 492] on span "Mobile" at bounding box center [389, 488] width 38 height 28
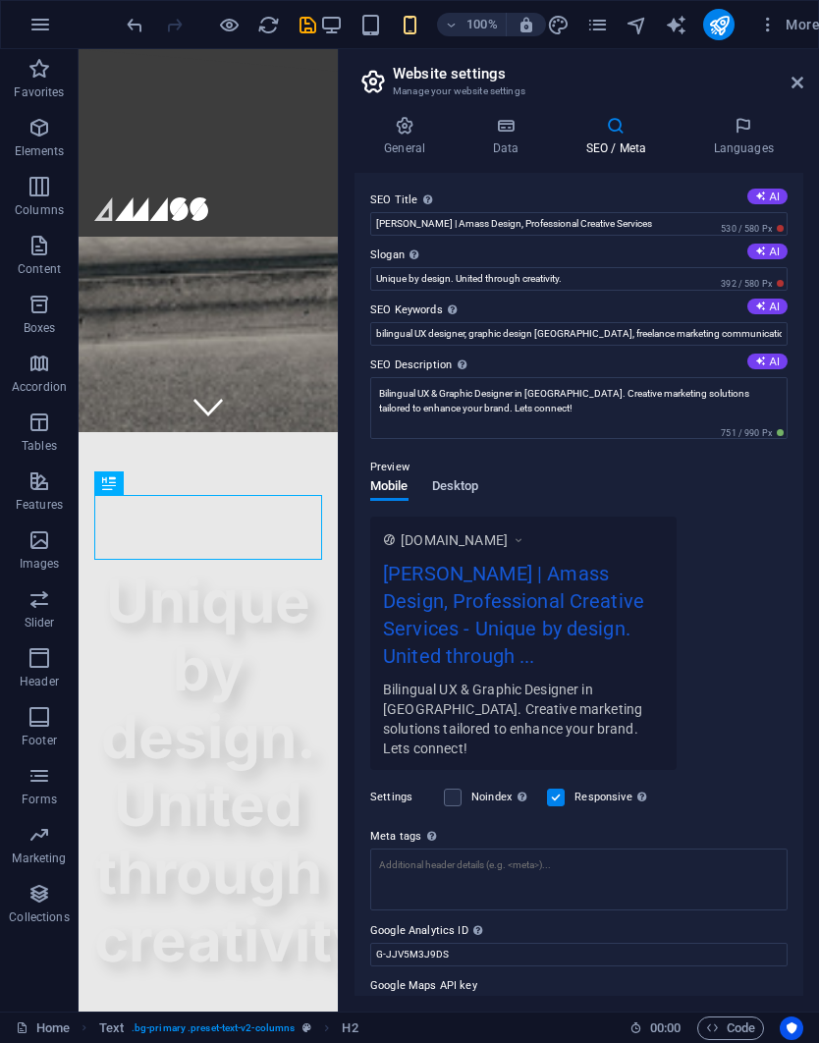
click at [460, 497] on button "Desktop" at bounding box center [455, 490] width 47 height 22
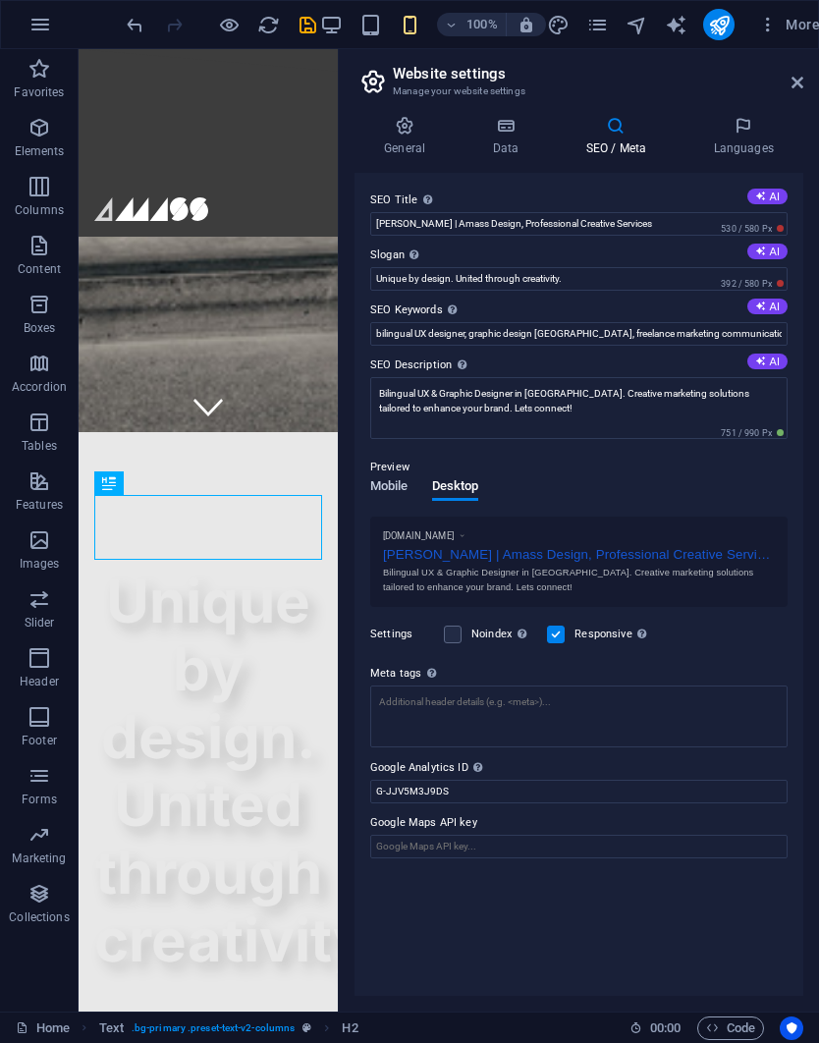
click at [403, 489] on span "Mobile" at bounding box center [389, 488] width 38 height 28
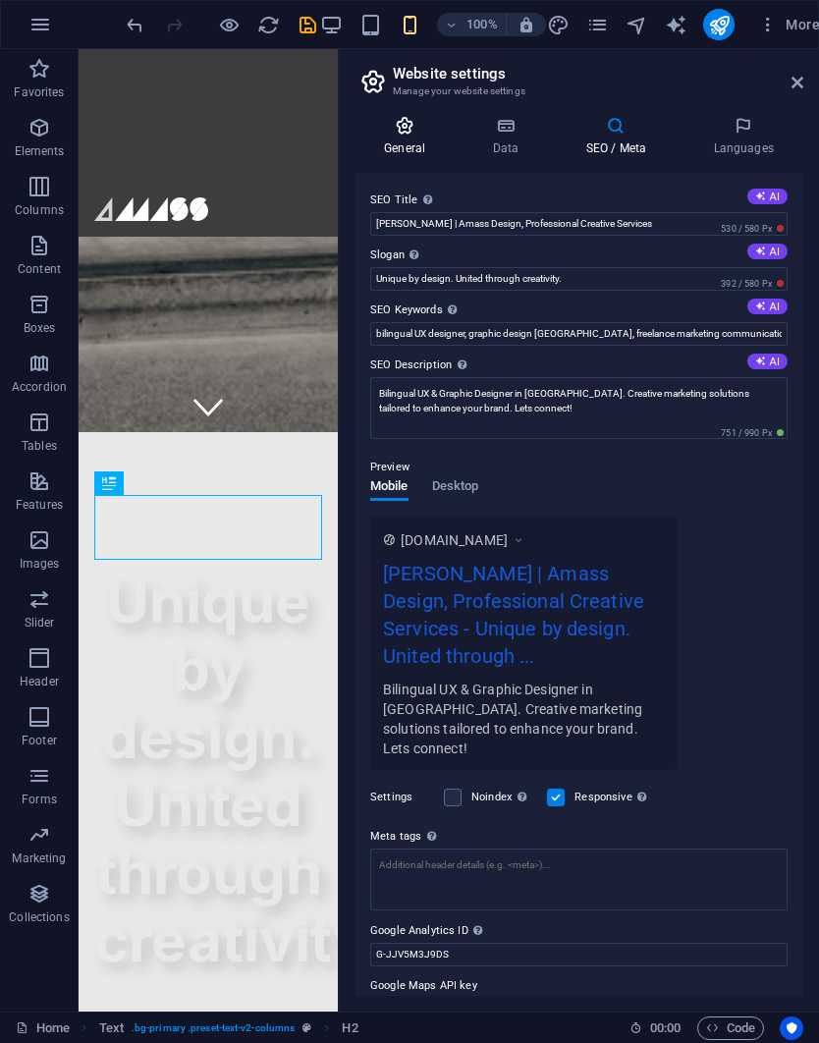
click at [414, 141] on h4 "General" at bounding box center [409, 136] width 108 height 41
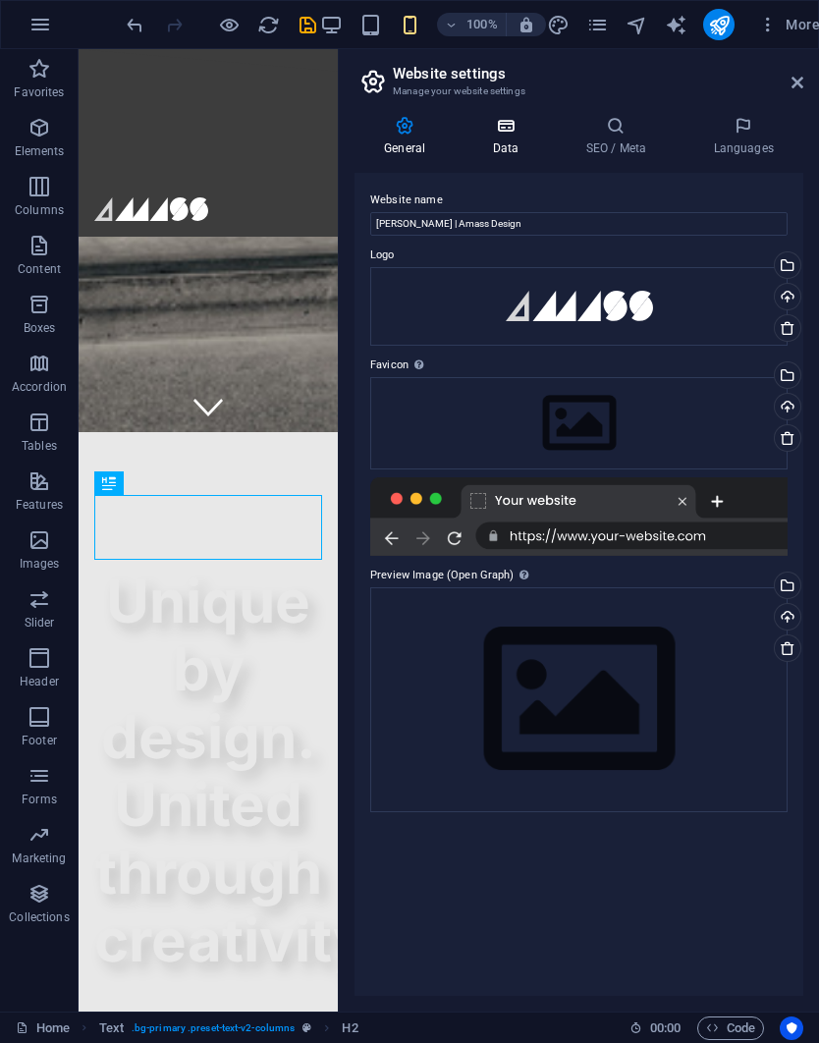
click at [488, 118] on icon at bounding box center [505, 126] width 85 height 20
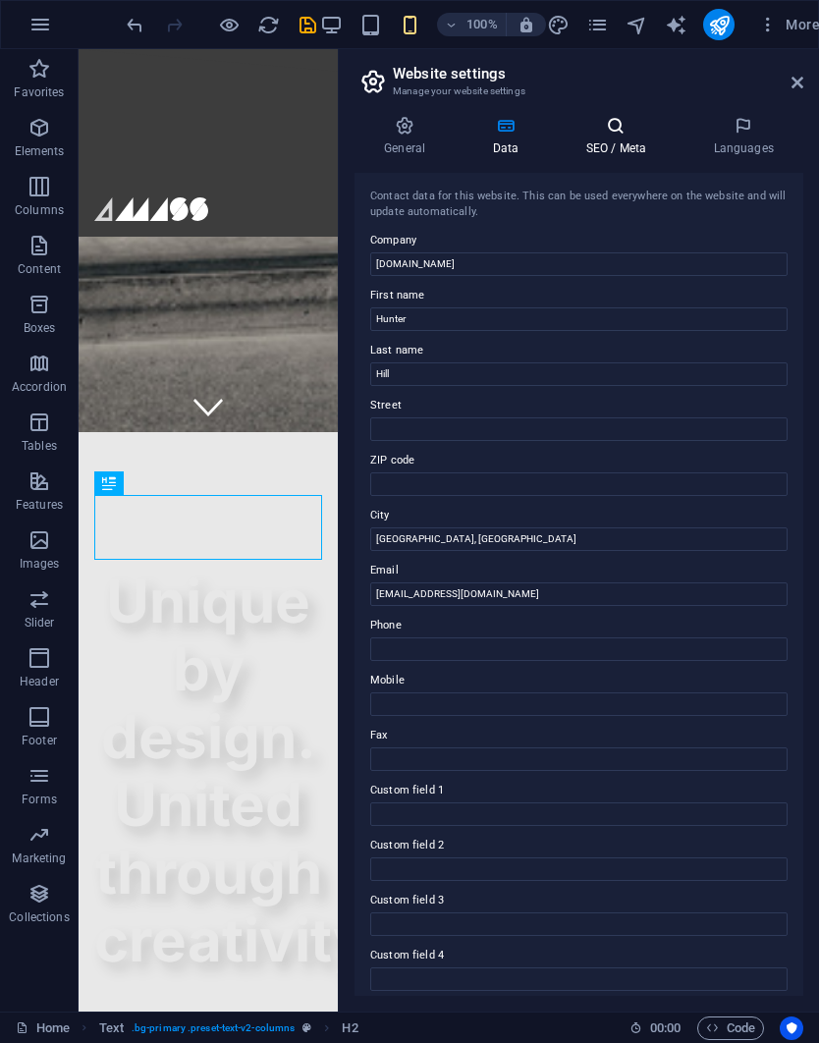
click at [633, 126] on icon at bounding box center [616, 126] width 120 height 20
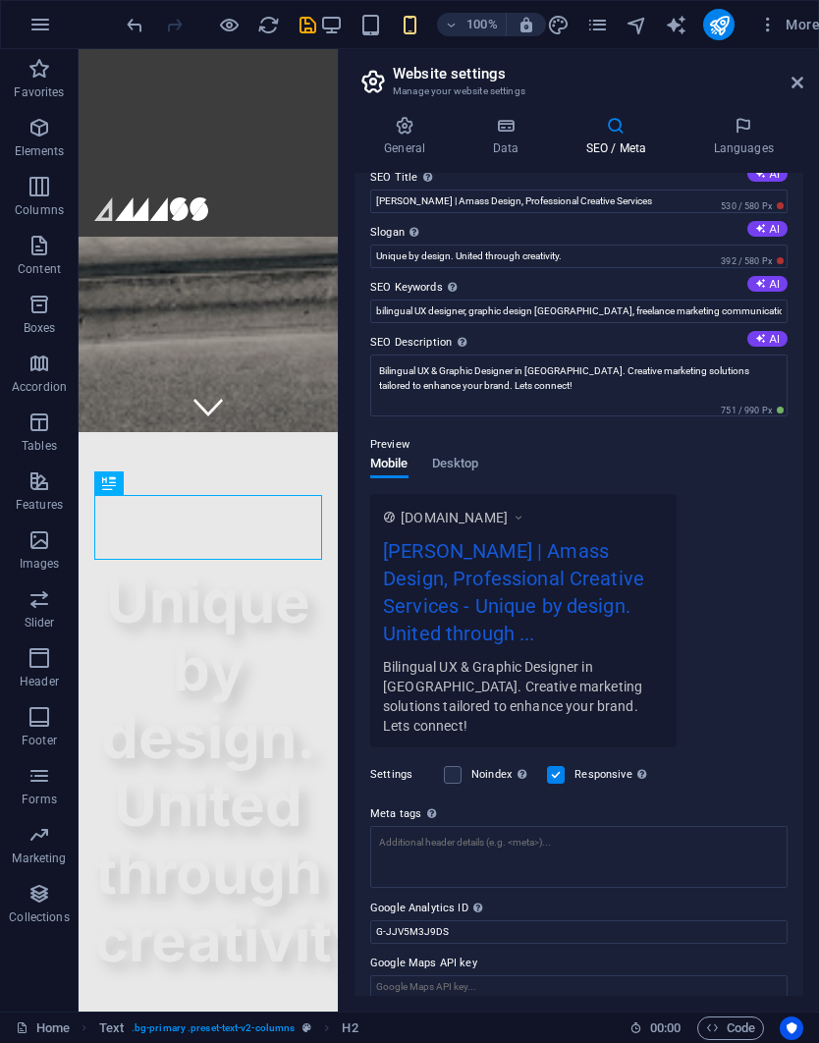
scroll to position [21, 0]
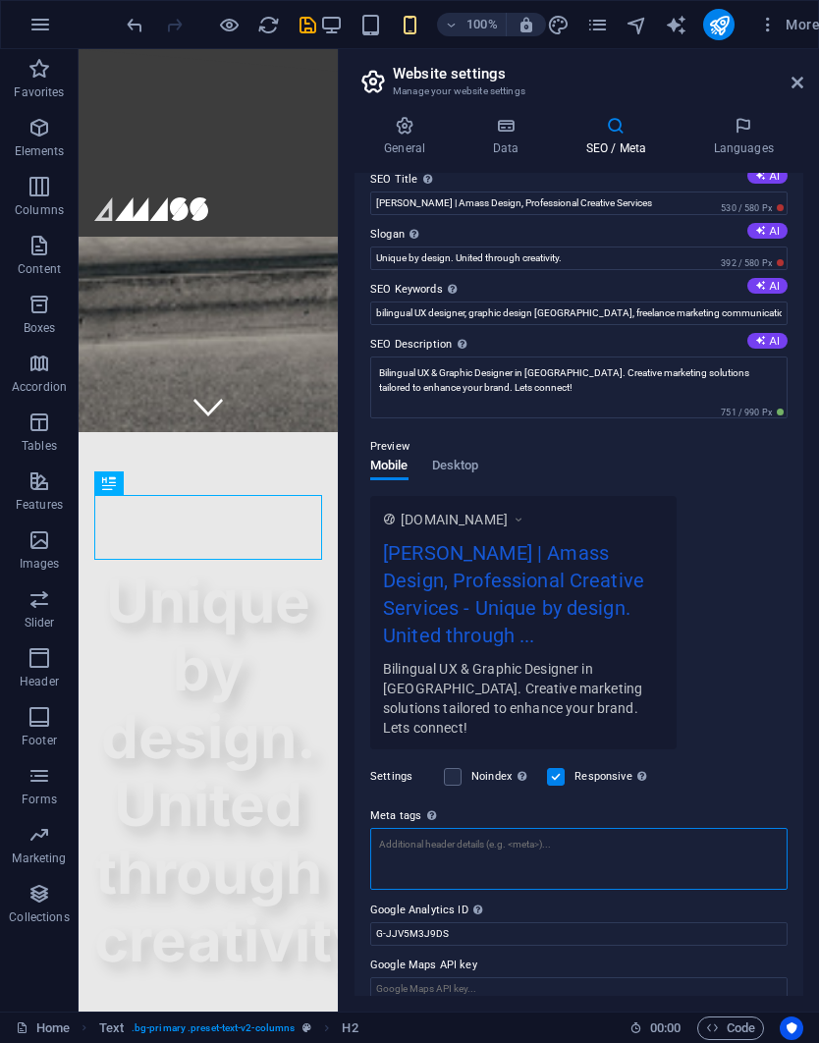
click at [405, 864] on textarea "Meta tags Enter HTML code here that will be placed inside the tags of your webs…" at bounding box center [578, 859] width 417 height 62
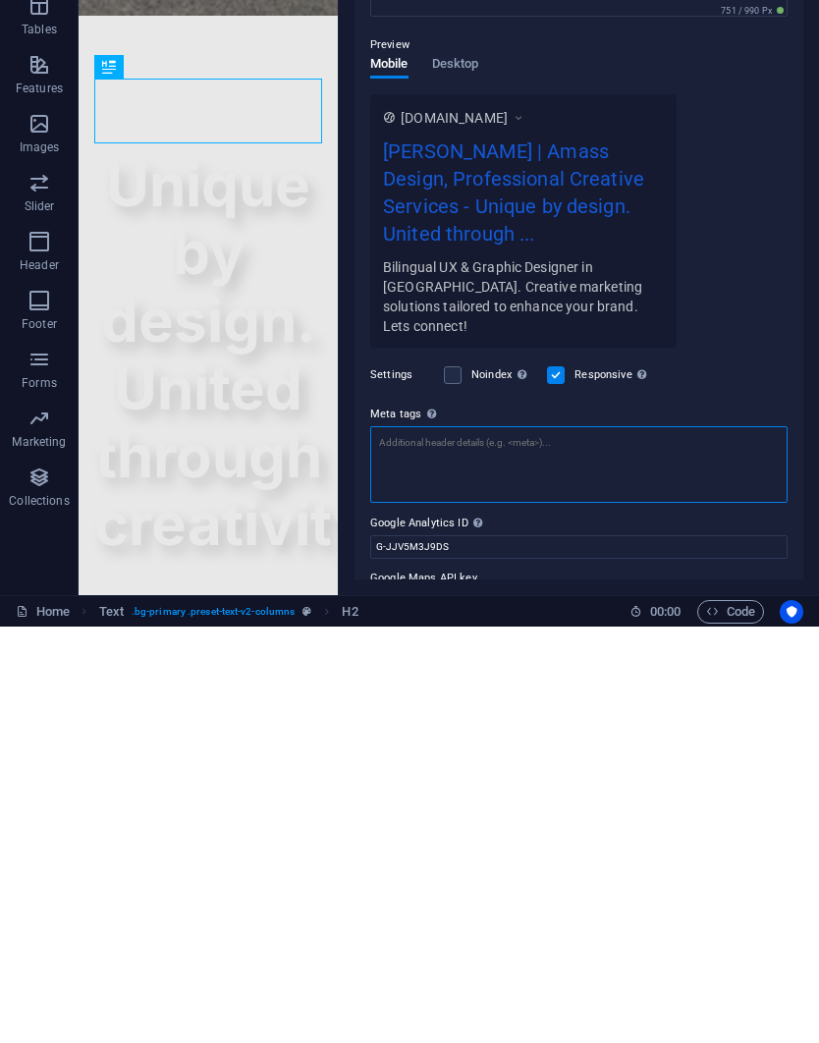
click at [439, 843] on textarea "Meta tags Enter HTML code here that will be placed inside the tags of your webs…" at bounding box center [578, 881] width 417 height 77
paste textarea "<meta name="google-site-verification" content="WXzZFgyc1QtIT2vJ57u3D-u1J-4iDxf7…"
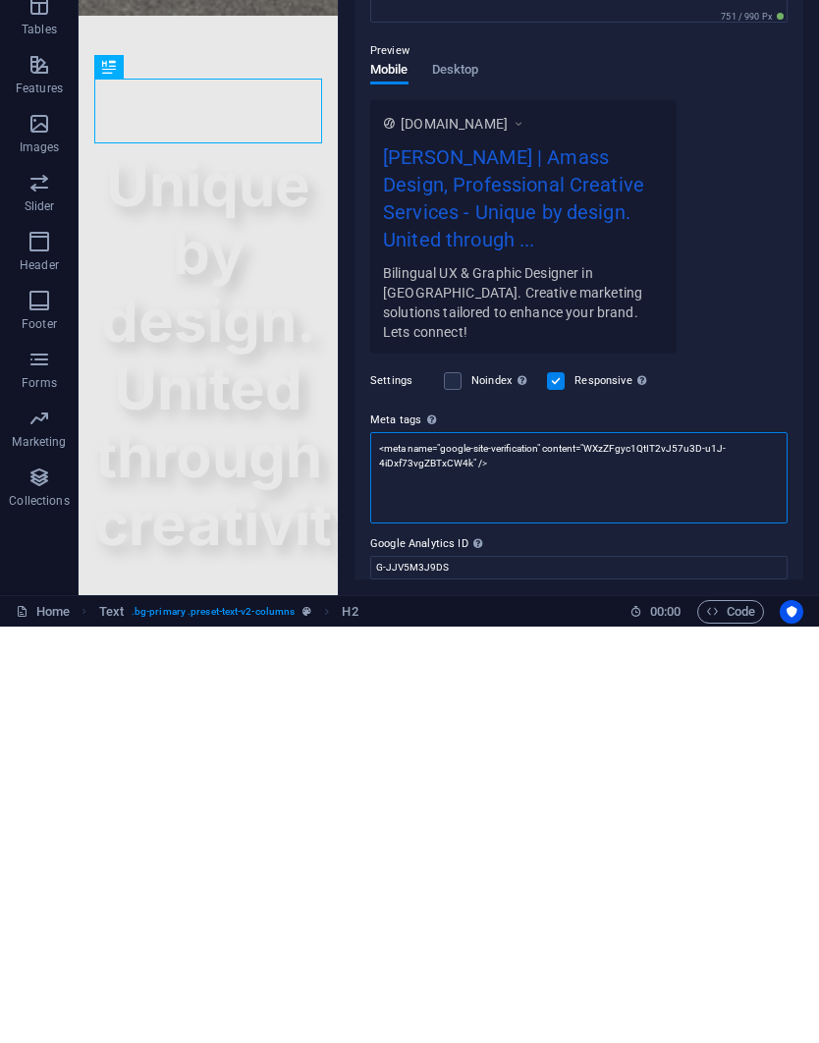
scroll to position [-5, 0]
click at [440, 72] on body "[DOMAIN_NAME] Home Favorites Elements Columns Content Boxes Accordion Tables Fe…" at bounding box center [409, 521] width 819 height 1043
type textarea "<meta name="google-site-verification" content="WXzZFgyc1QtIT2vJ57u3D-u1J-4iDxf7…"
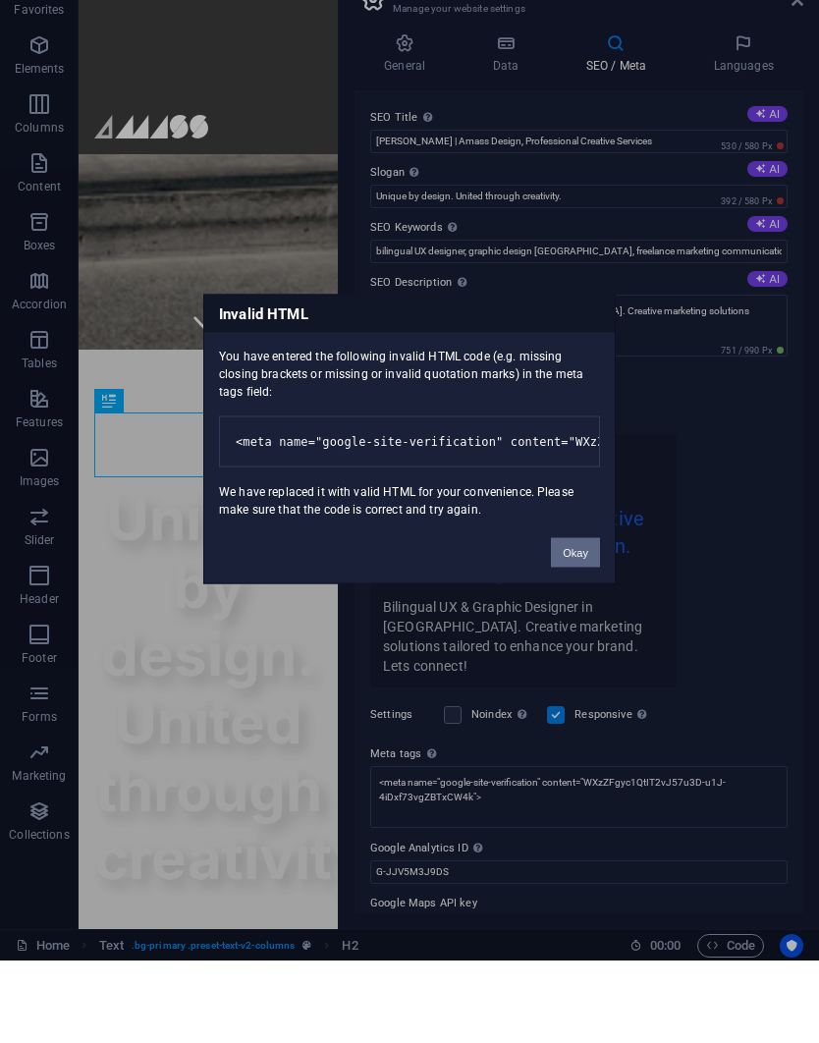
click at [584, 621] on button "Okay" at bounding box center [575, 635] width 49 height 29
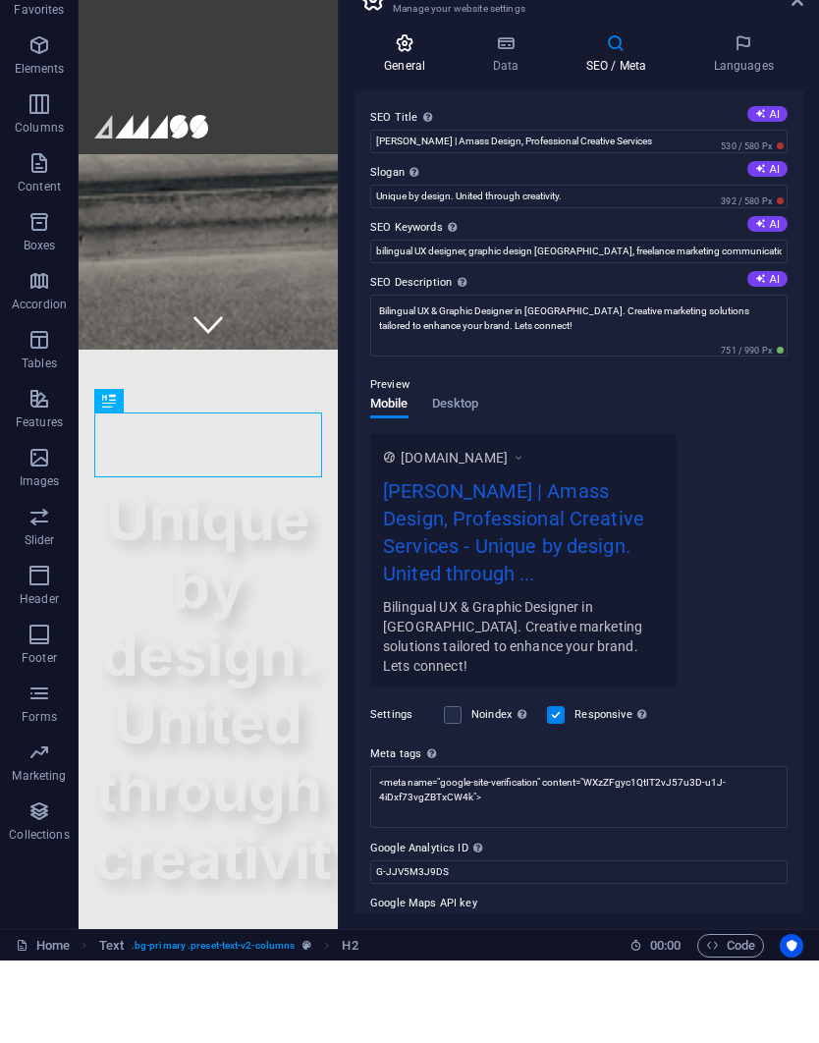
click at [418, 116] on icon at bounding box center [405, 126] width 100 height 20
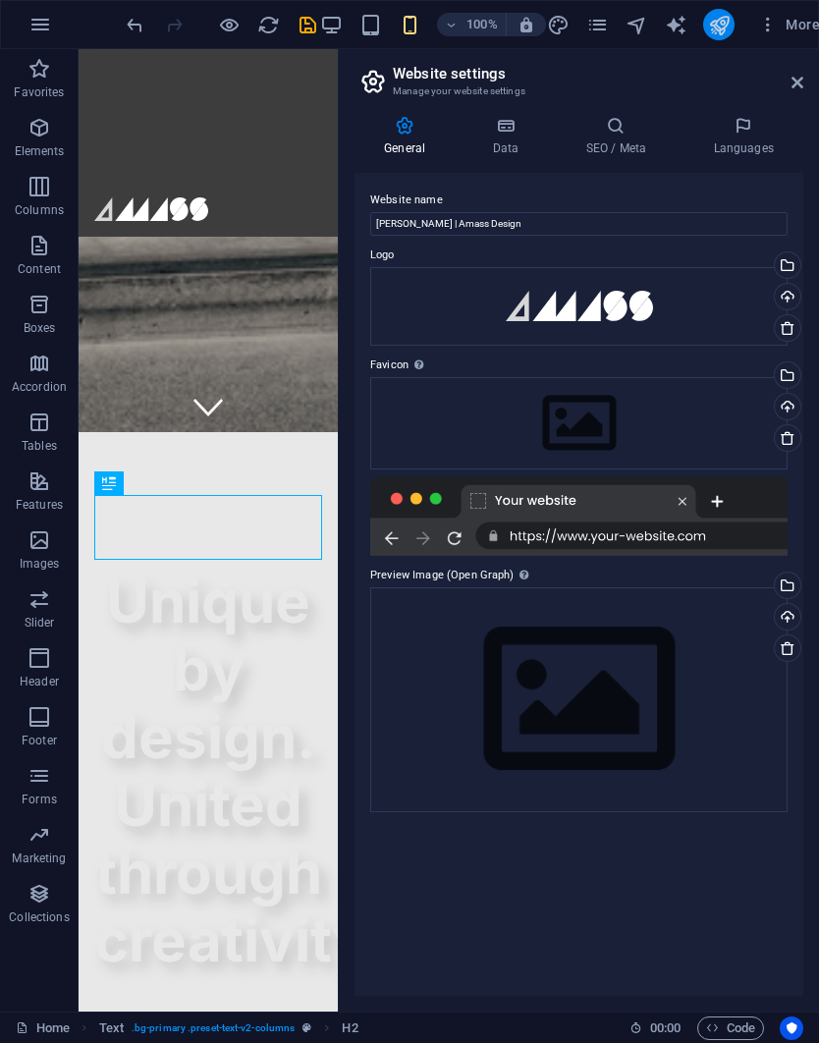
click at [727, 24] on icon "publish" at bounding box center [719, 25] width 23 height 23
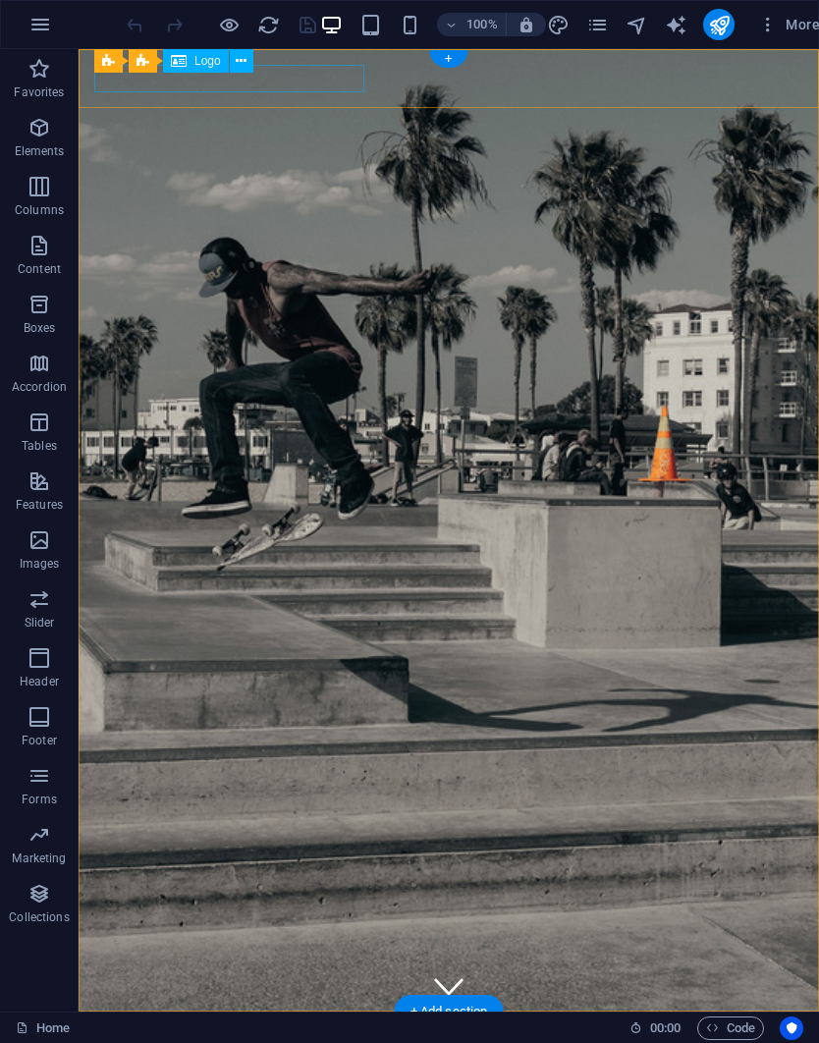
click at [245, 56] on icon at bounding box center [241, 61] width 11 height 21
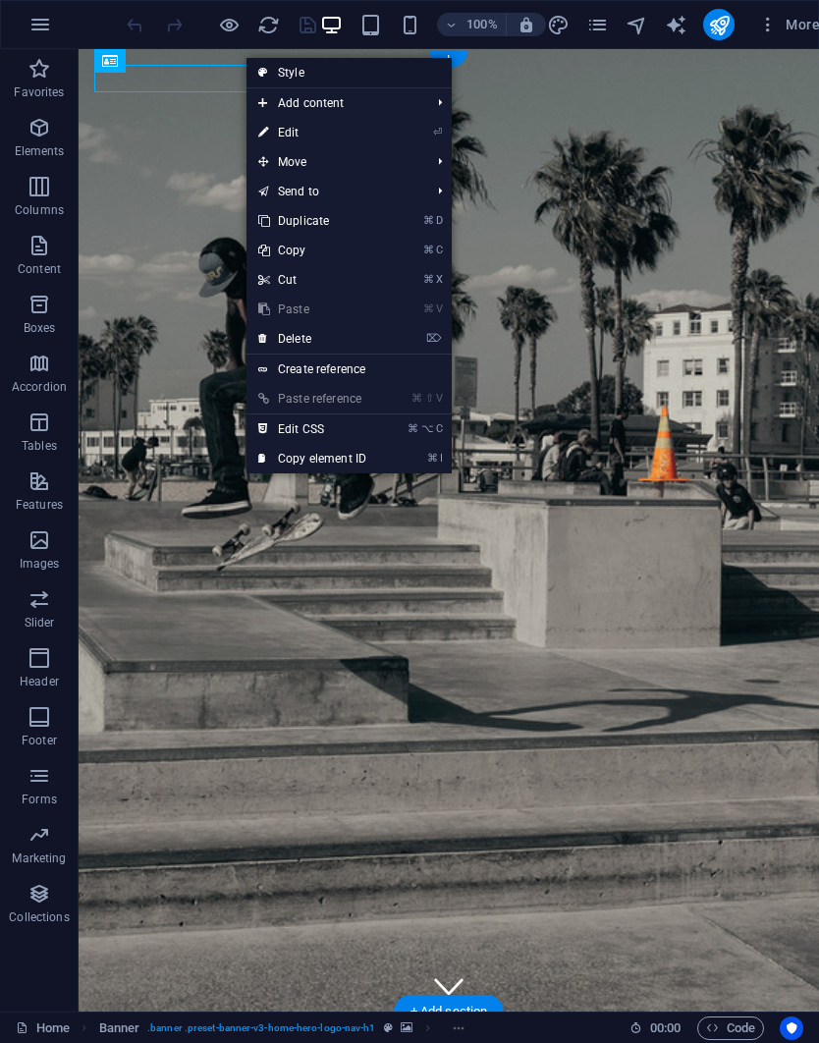
click at [270, 84] on link "Style" at bounding box center [349, 72] width 205 height 29
select select "rem"
select select "preset-menu-v2-home-hero-logo-nav-h1-slogan-menu"
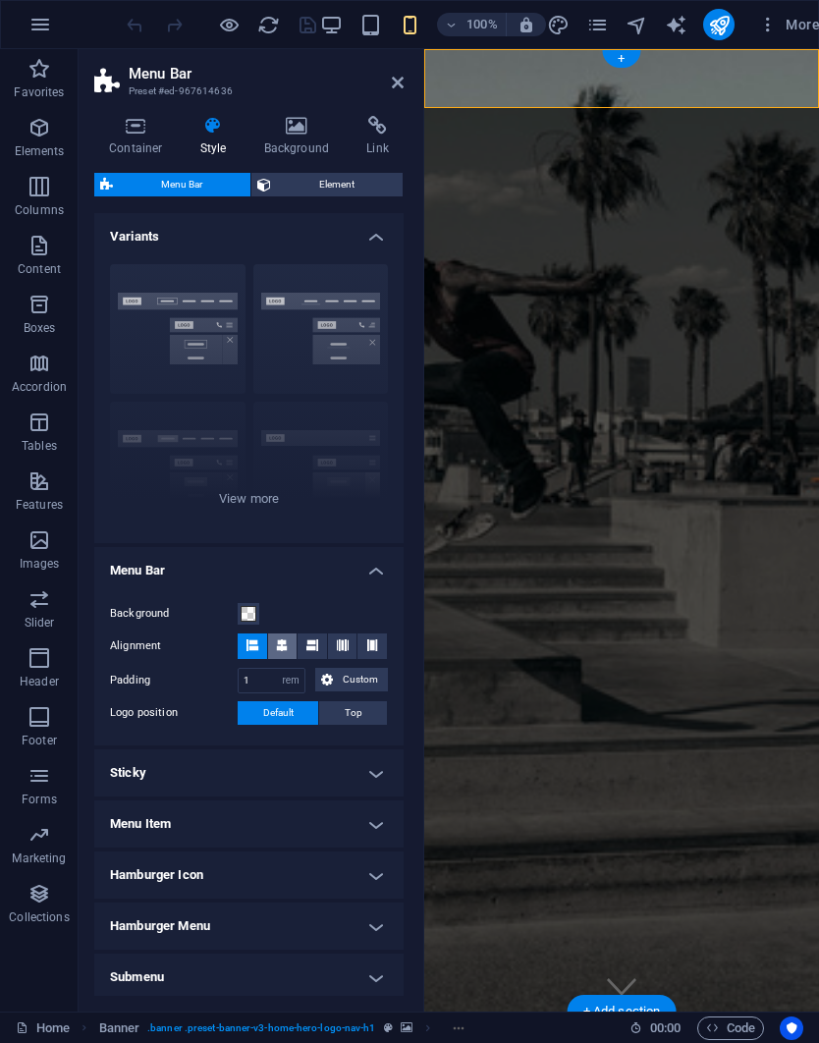
click at [292, 647] on button at bounding box center [282, 647] width 29 height 26
click at [250, 635] on span at bounding box center [253, 647] width 12 height 26
click at [343, 189] on span "Element" at bounding box center [337, 185] width 120 height 24
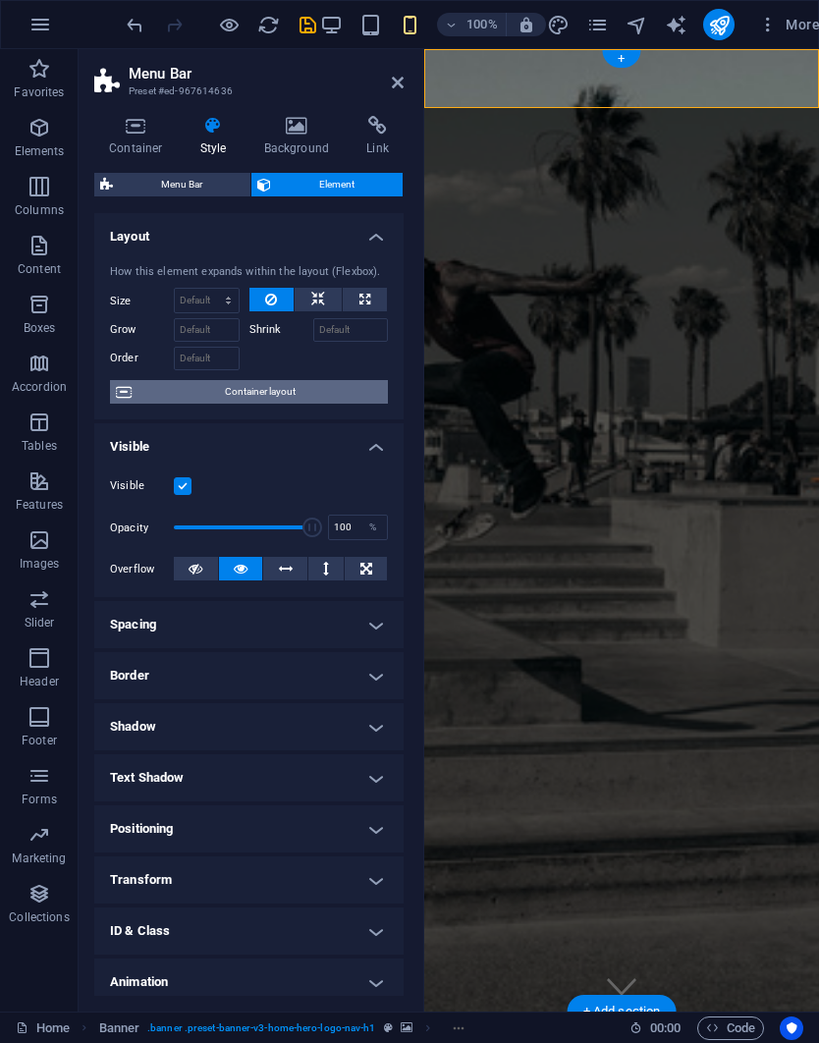
click at [179, 396] on span "Container layout" at bounding box center [260, 392] width 245 height 24
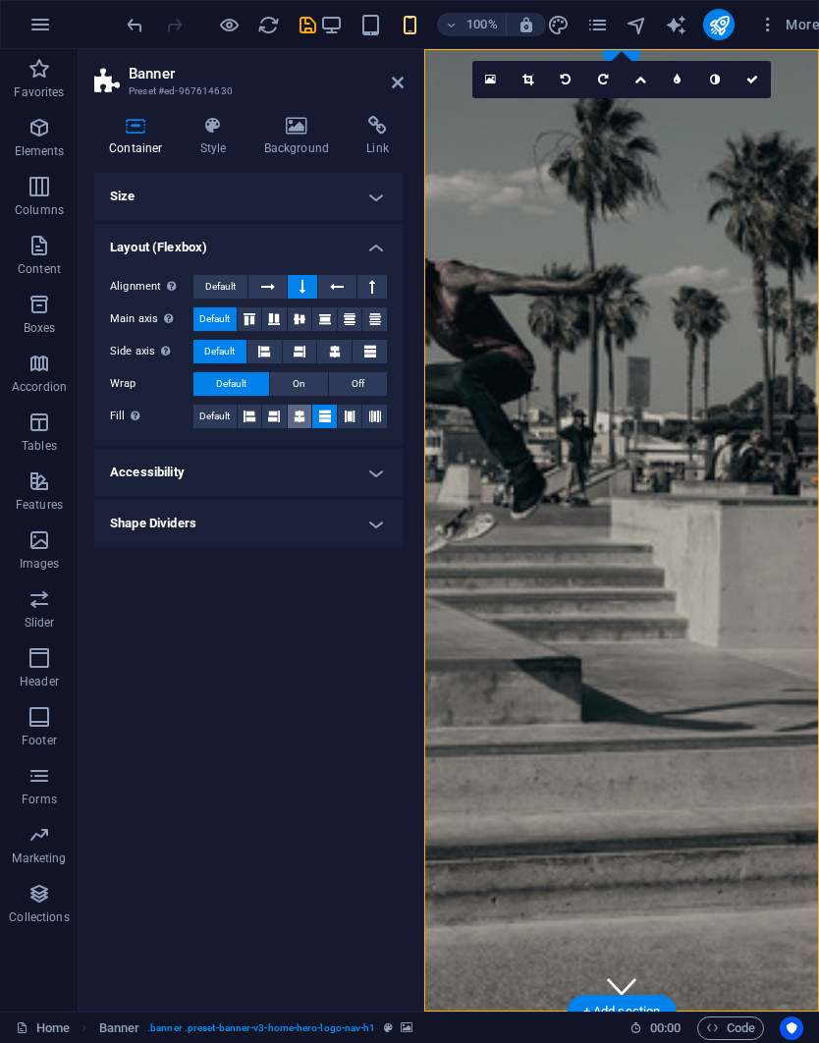
click at [295, 419] on icon at bounding box center [300, 417] width 12 height 24
click at [319, 323] on icon at bounding box center [325, 319] width 24 height 12
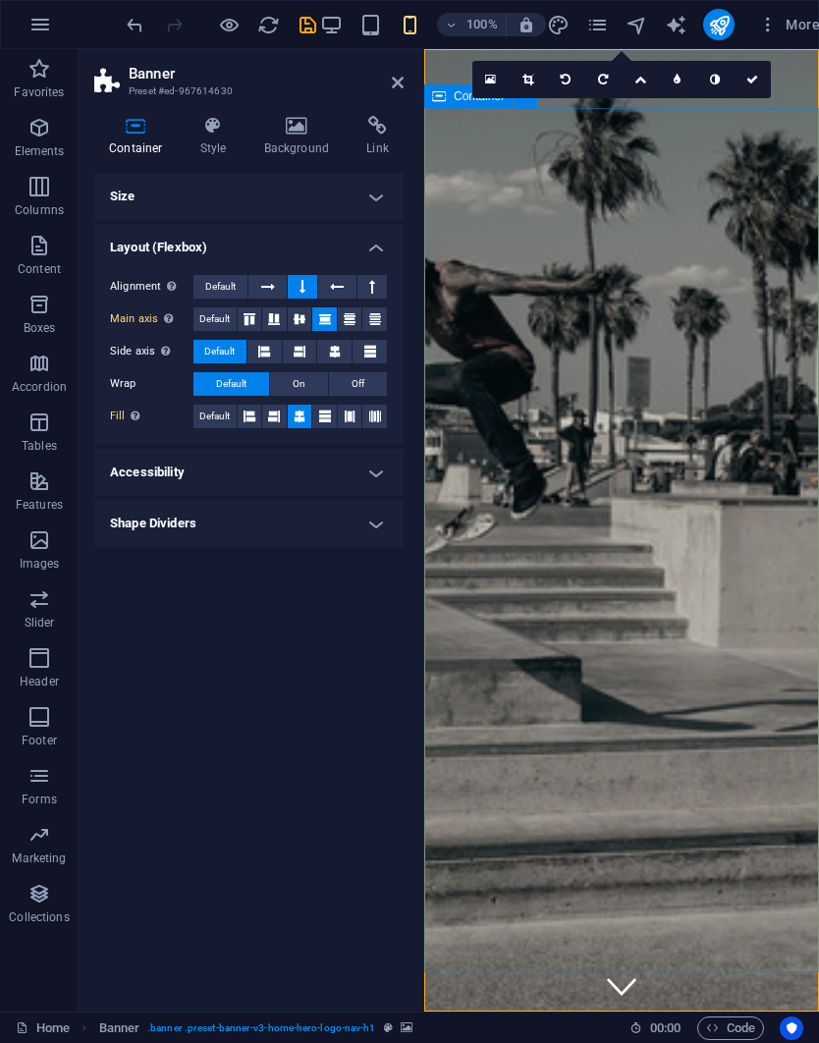
click at [136, 465] on h4 "Accessibility" at bounding box center [248, 472] width 309 height 47
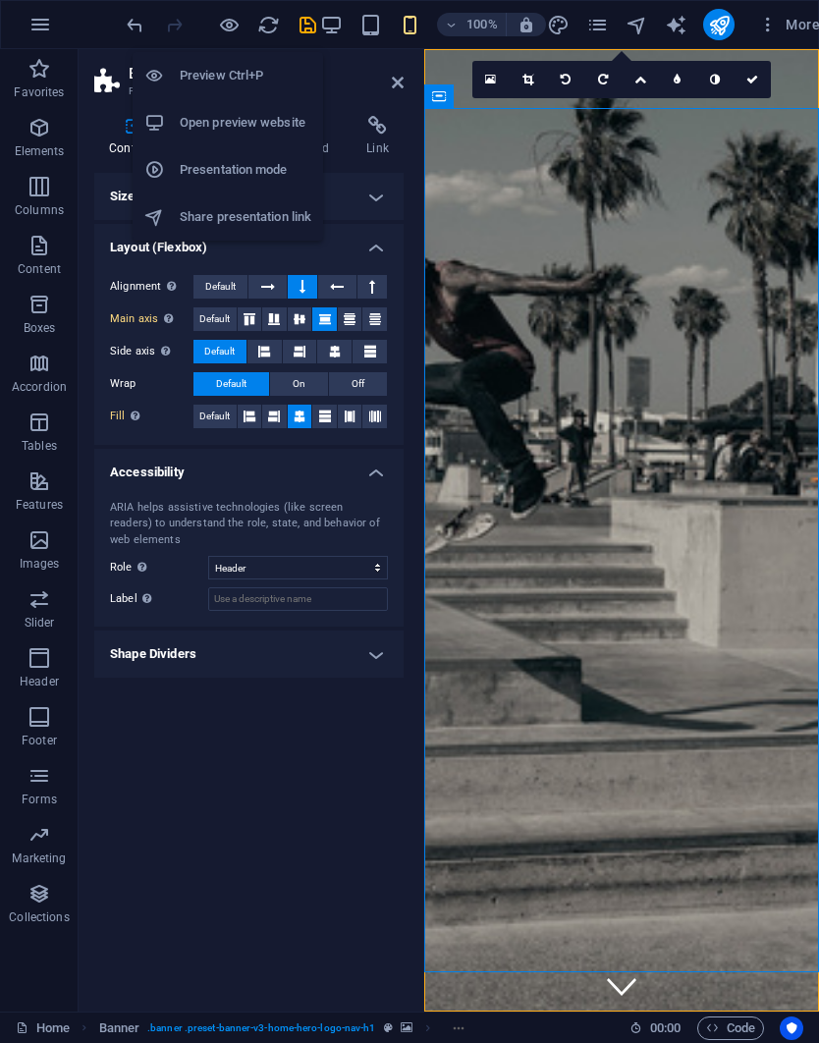
click at [195, 84] on h6 "Preview Ctrl+P" at bounding box center [246, 76] width 132 height 24
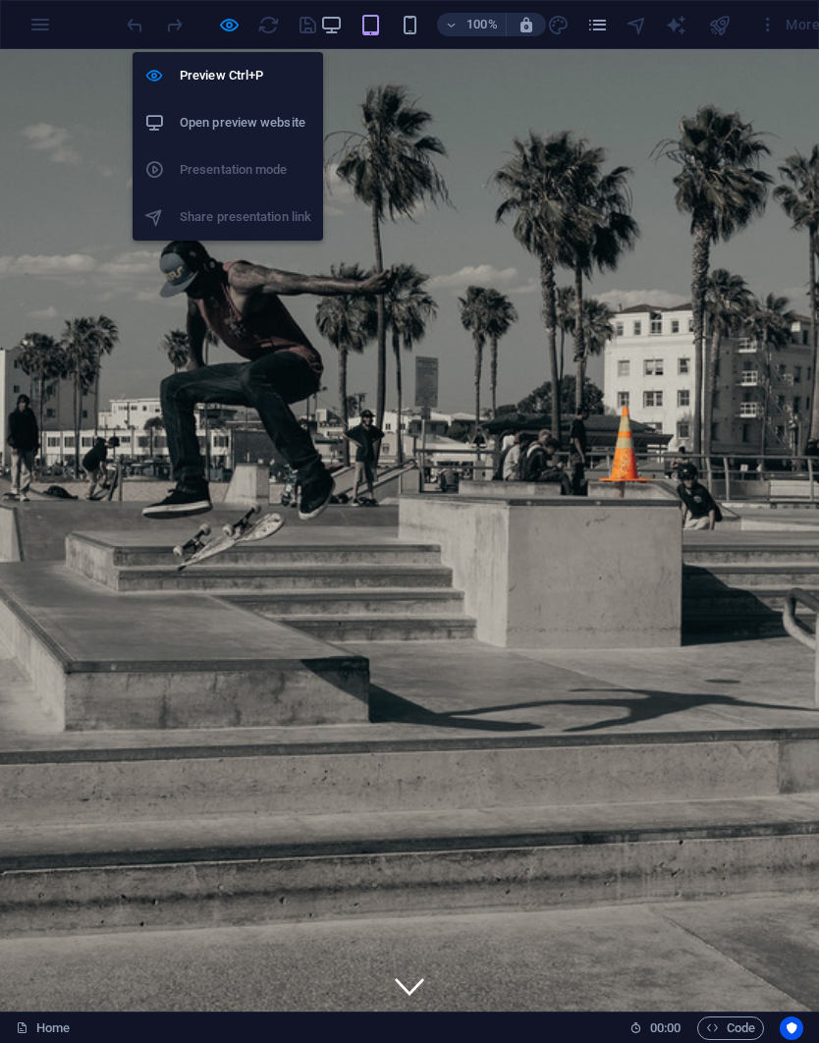
click at [203, 128] on h6 "Open preview website" at bounding box center [246, 123] width 132 height 24
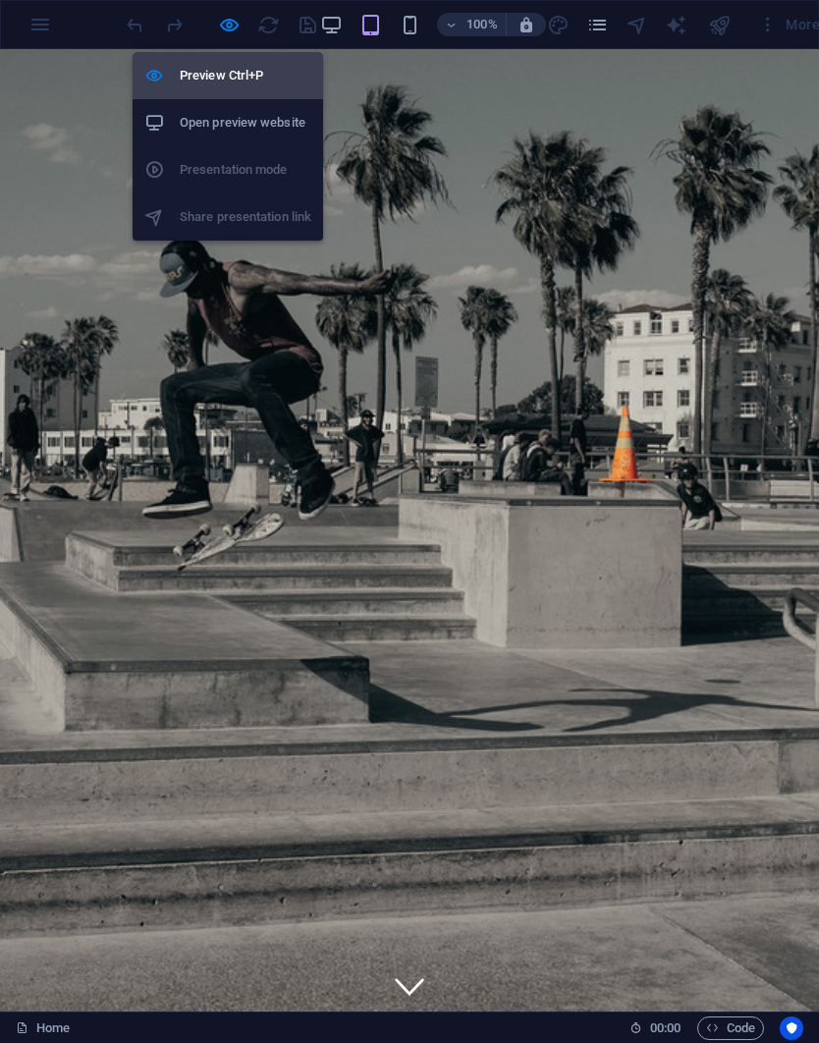
click at [192, 69] on h6 "Preview Ctrl+P" at bounding box center [246, 76] width 132 height 24
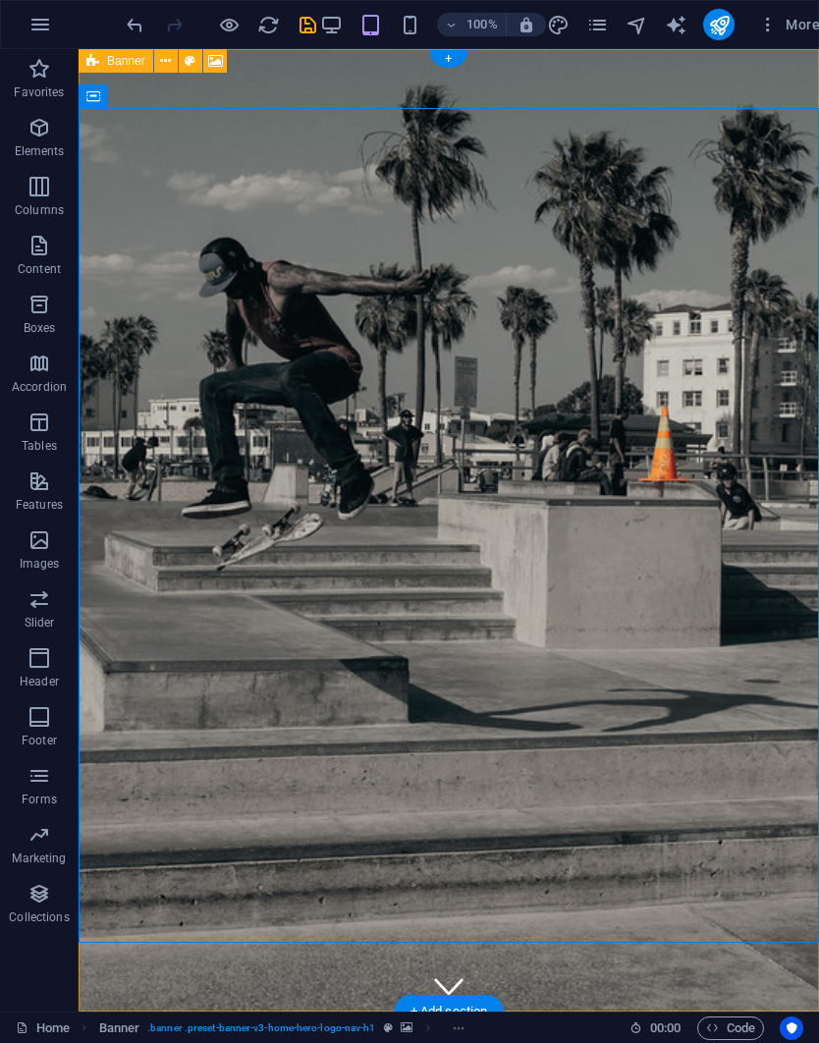
click at [120, 69] on div "Banner" at bounding box center [116, 61] width 75 height 24
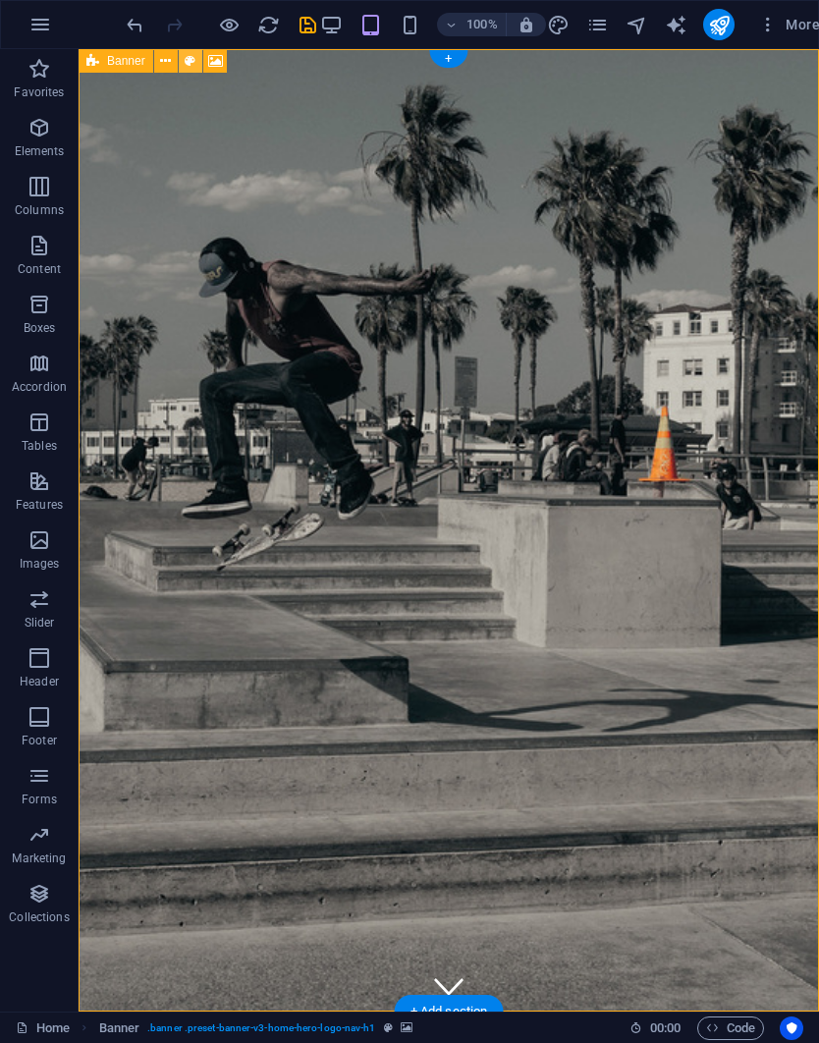
click at [186, 51] on icon at bounding box center [190, 61] width 11 height 21
select select "preset-banner-v3-home-hero-logo-nav-h1"
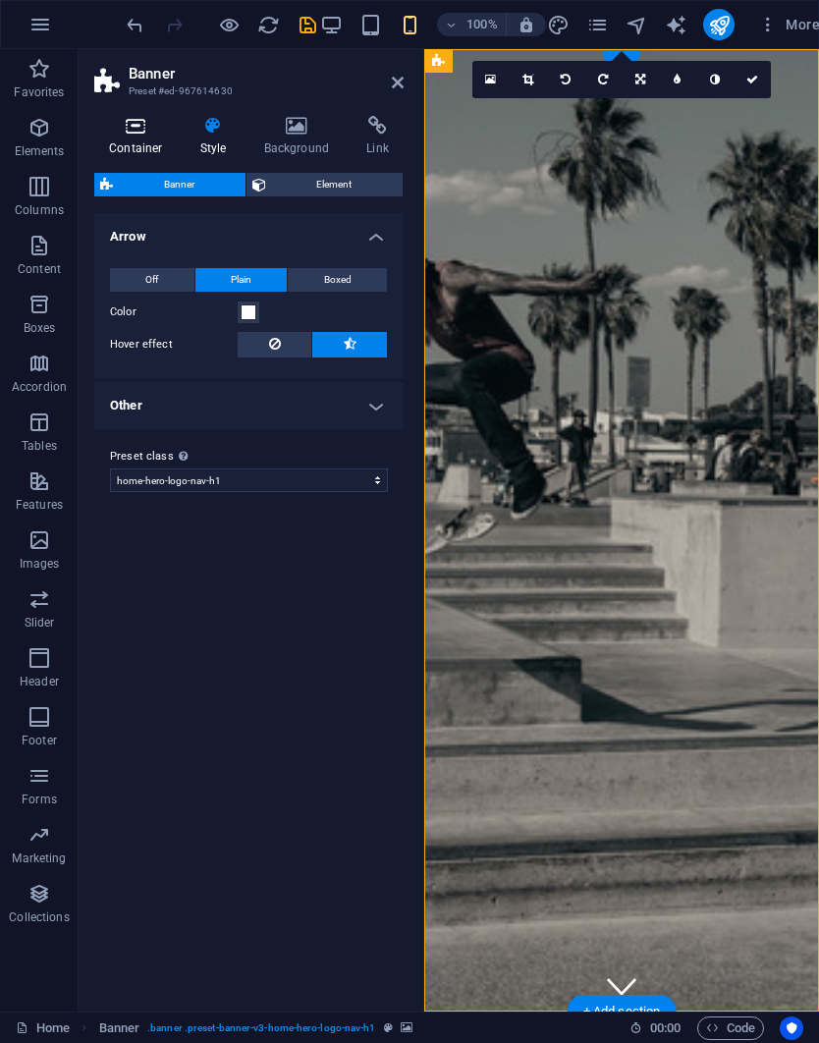
click at [138, 143] on h4 "Container" at bounding box center [139, 136] width 91 height 41
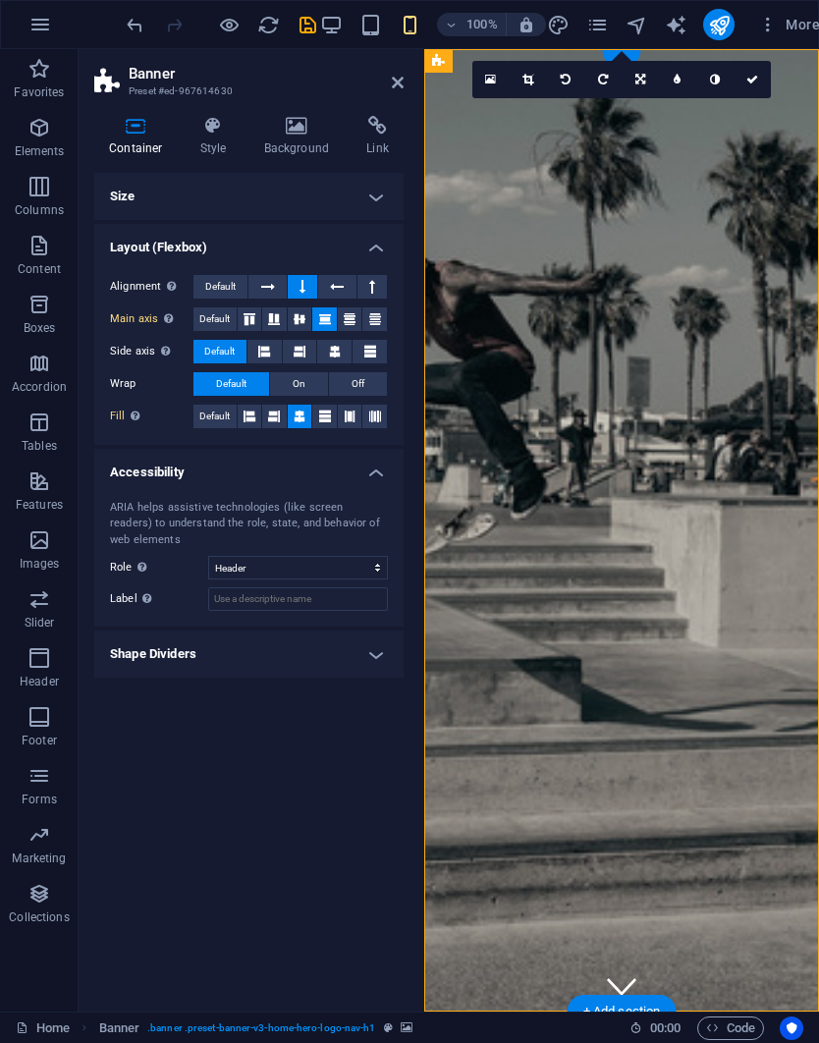
click at [395, 664] on h4 "Shape Dividers" at bounding box center [248, 654] width 309 height 47
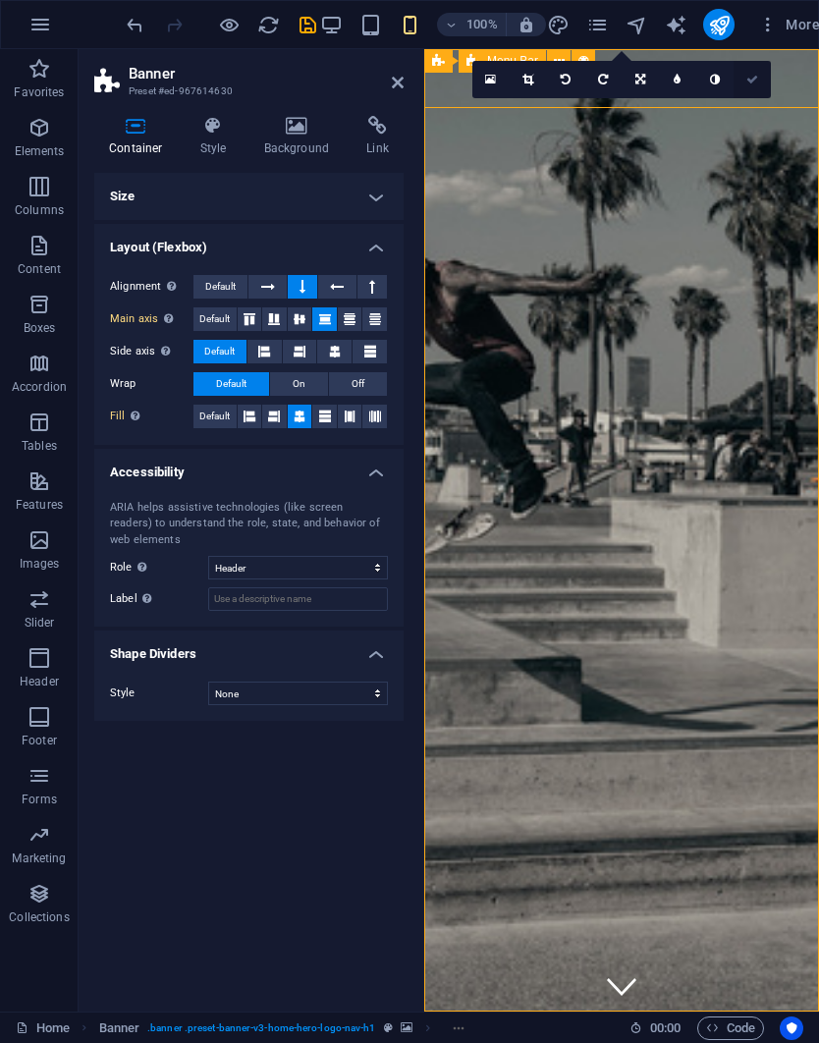
click at [758, 85] on link at bounding box center [752, 79] width 37 height 37
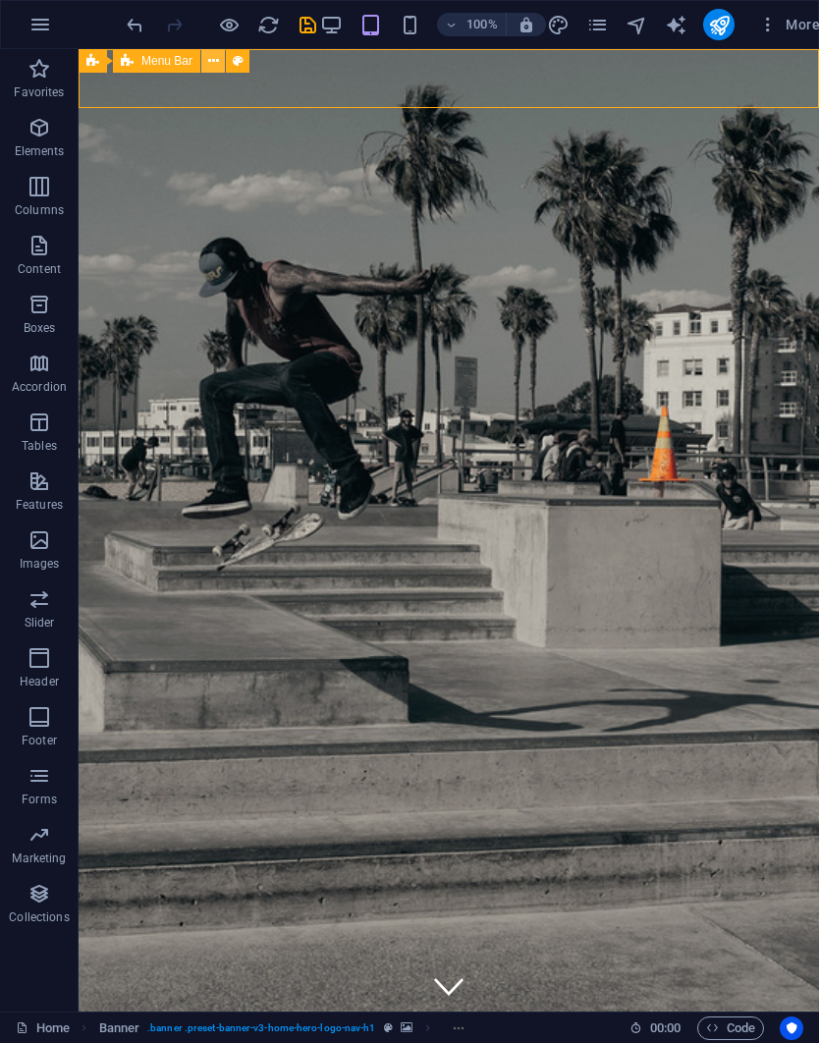
click at [222, 60] on button at bounding box center [213, 61] width 24 height 24
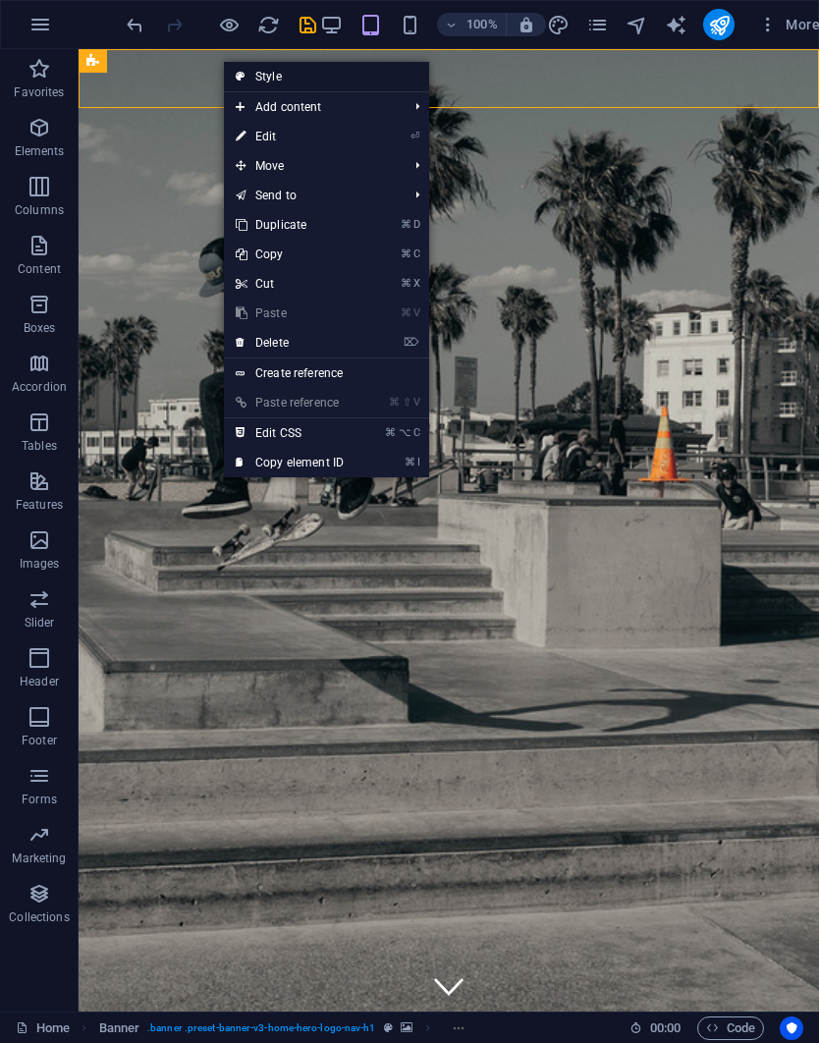
click at [253, 82] on link "Style" at bounding box center [326, 76] width 205 height 29
select select "rem"
select select "preset-menu-v2-home-hero-logo-nav-h1-slogan-menu"
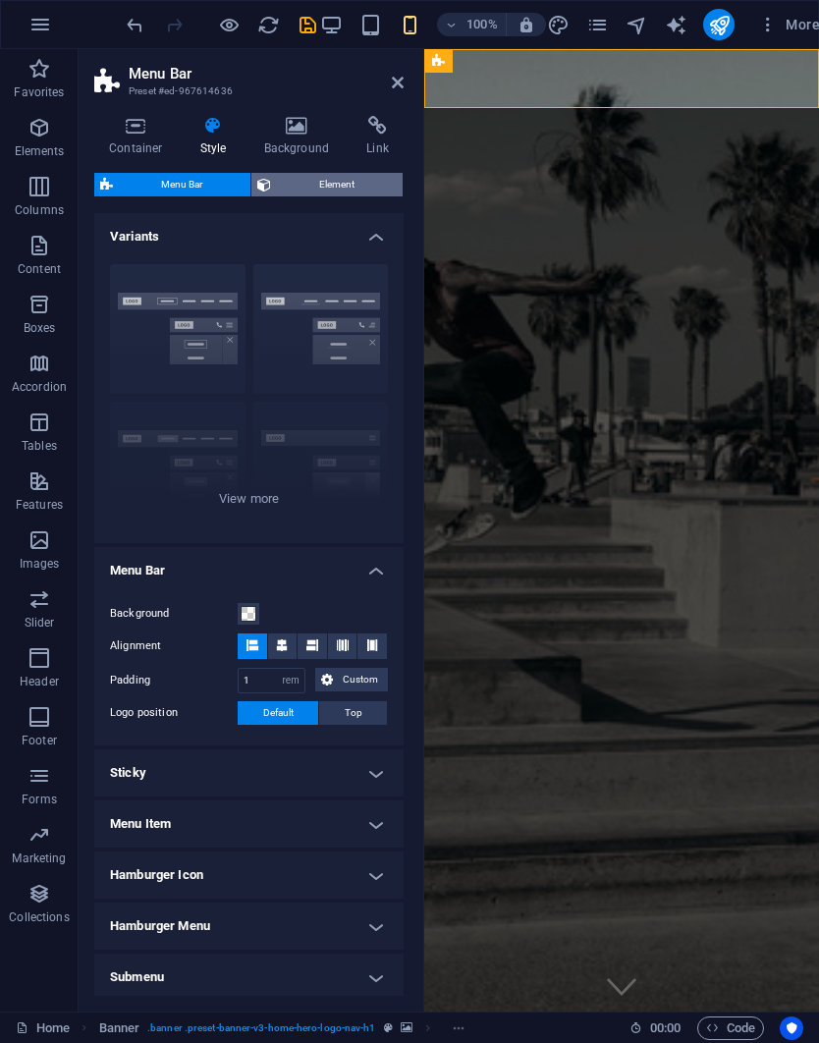
click at [343, 187] on span "Element" at bounding box center [337, 185] width 120 height 24
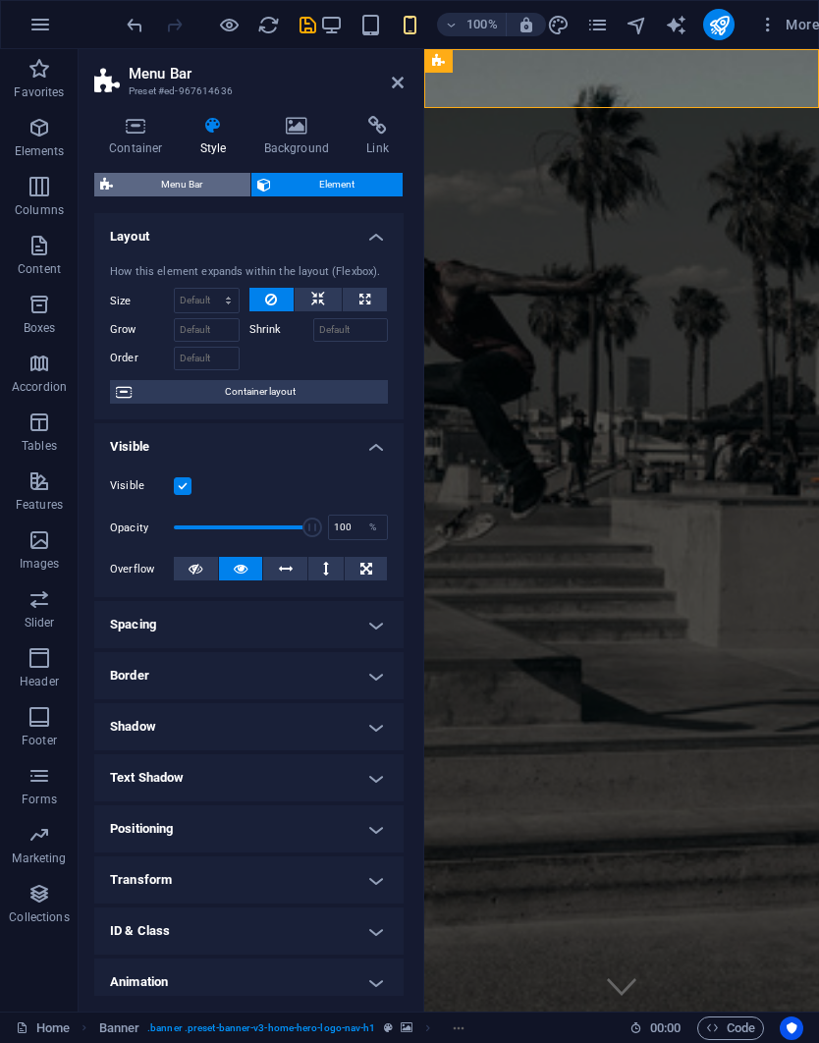
click at [154, 193] on span "Menu Bar" at bounding box center [182, 185] width 126 height 24
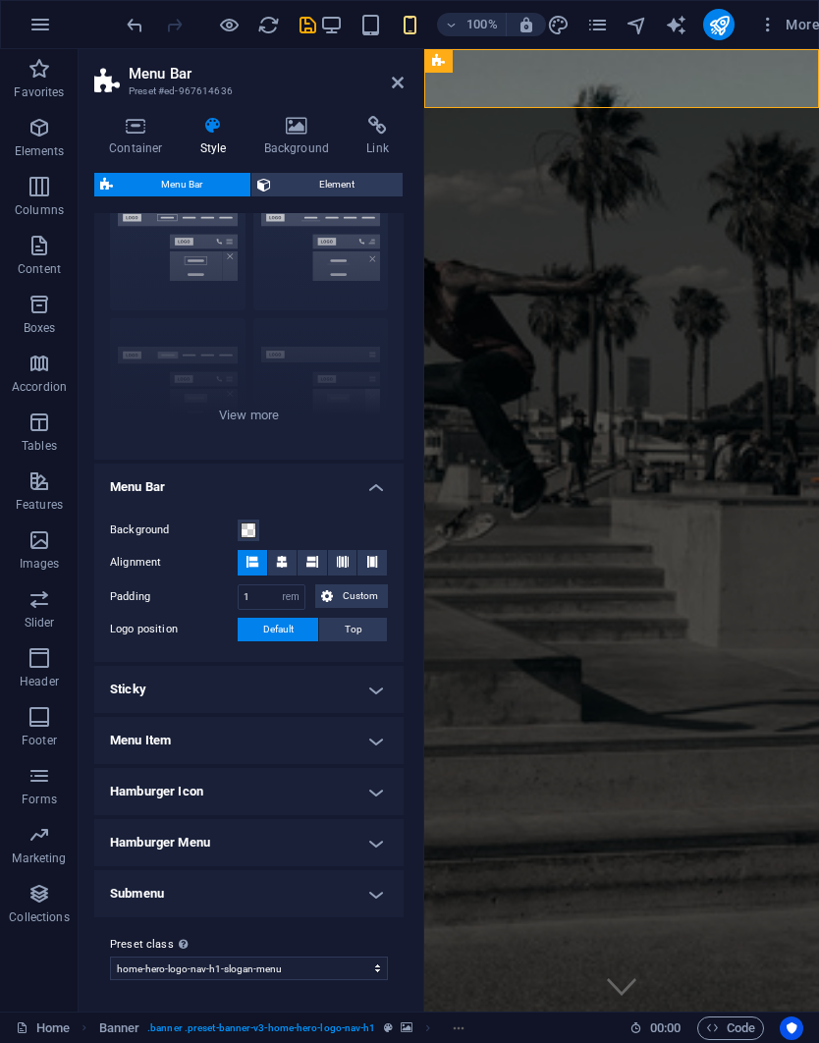
scroll to position [83, 0]
click at [348, 622] on span "Top" at bounding box center [354, 631] width 18 height 24
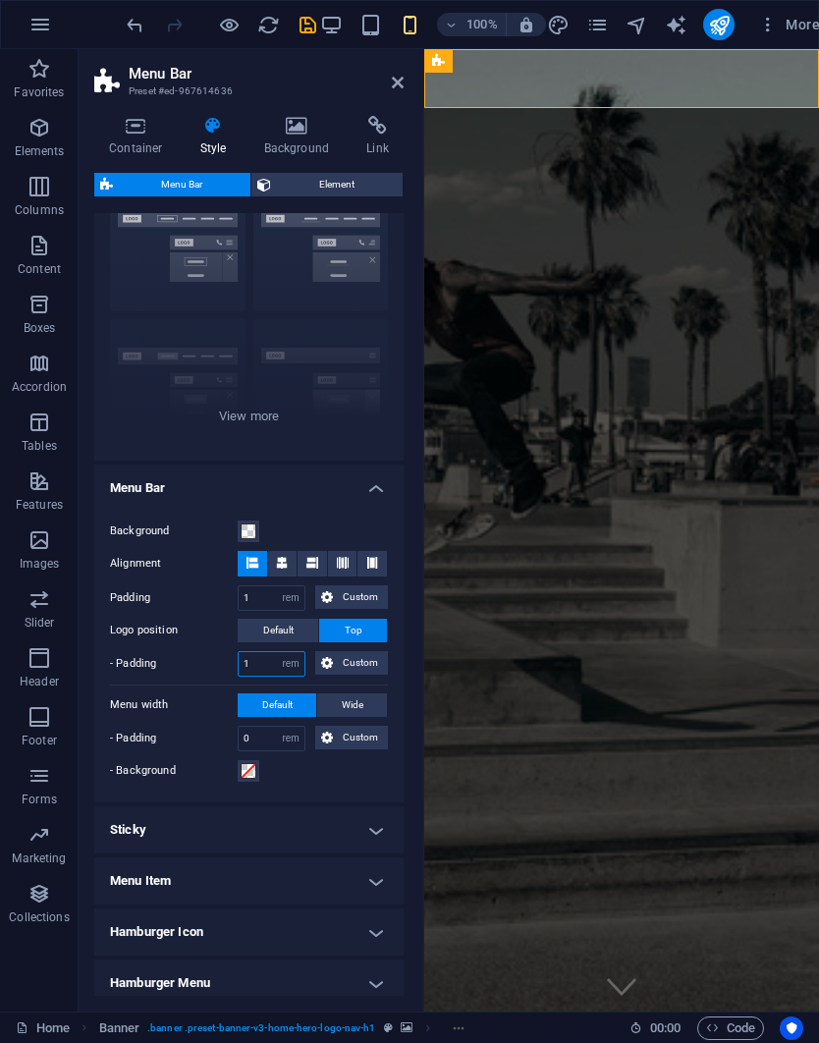
click at [264, 660] on input "1" at bounding box center [272, 664] width 66 height 24
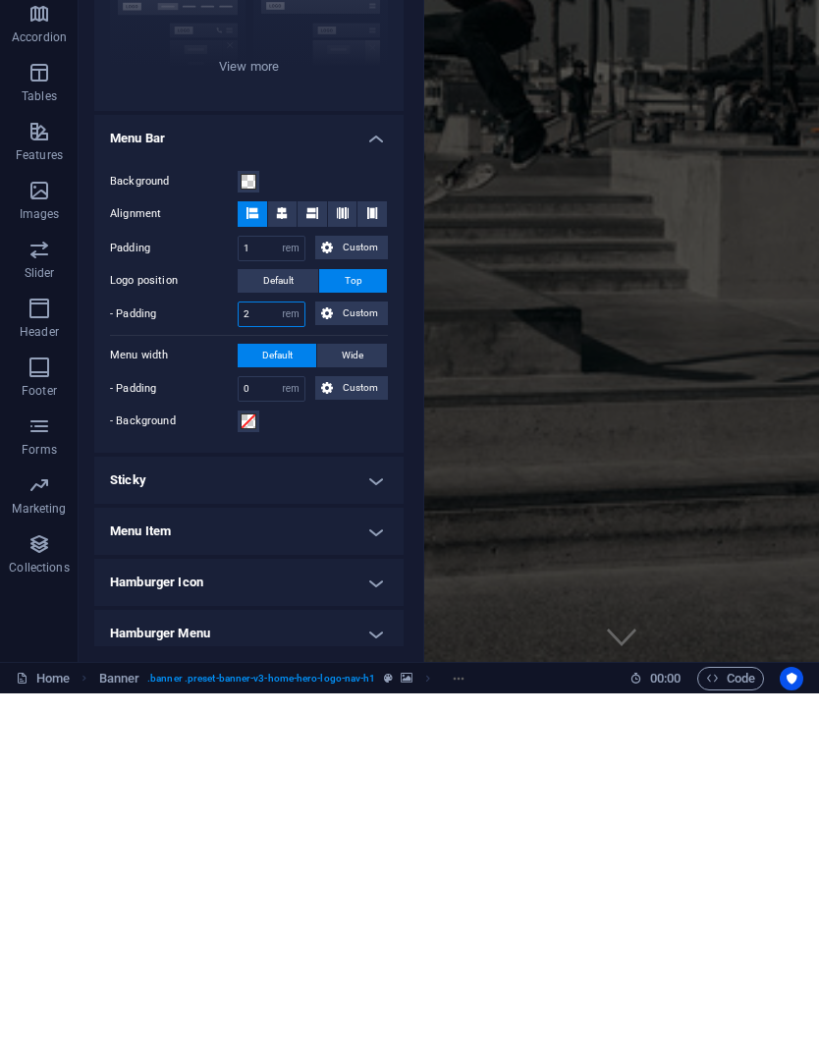
type input "2"
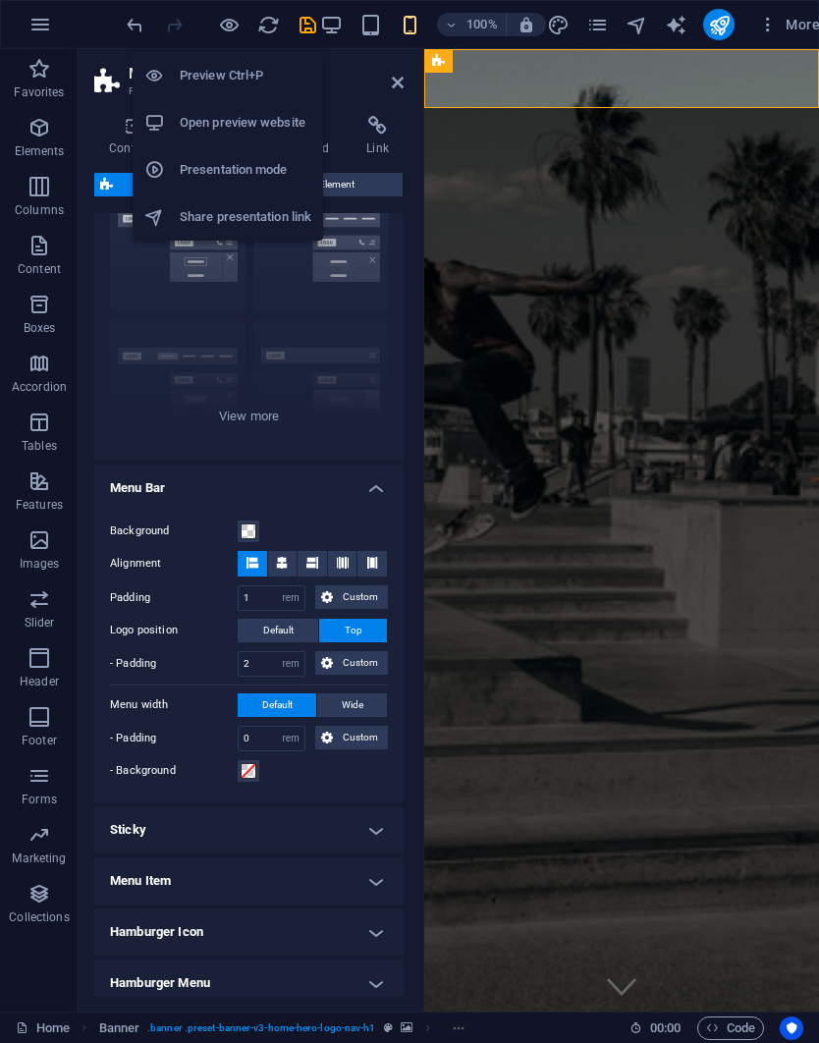
click at [207, 119] on h6 "Open preview website" at bounding box center [246, 123] width 132 height 24
click at [262, 596] on input "1" at bounding box center [272, 598] width 66 height 24
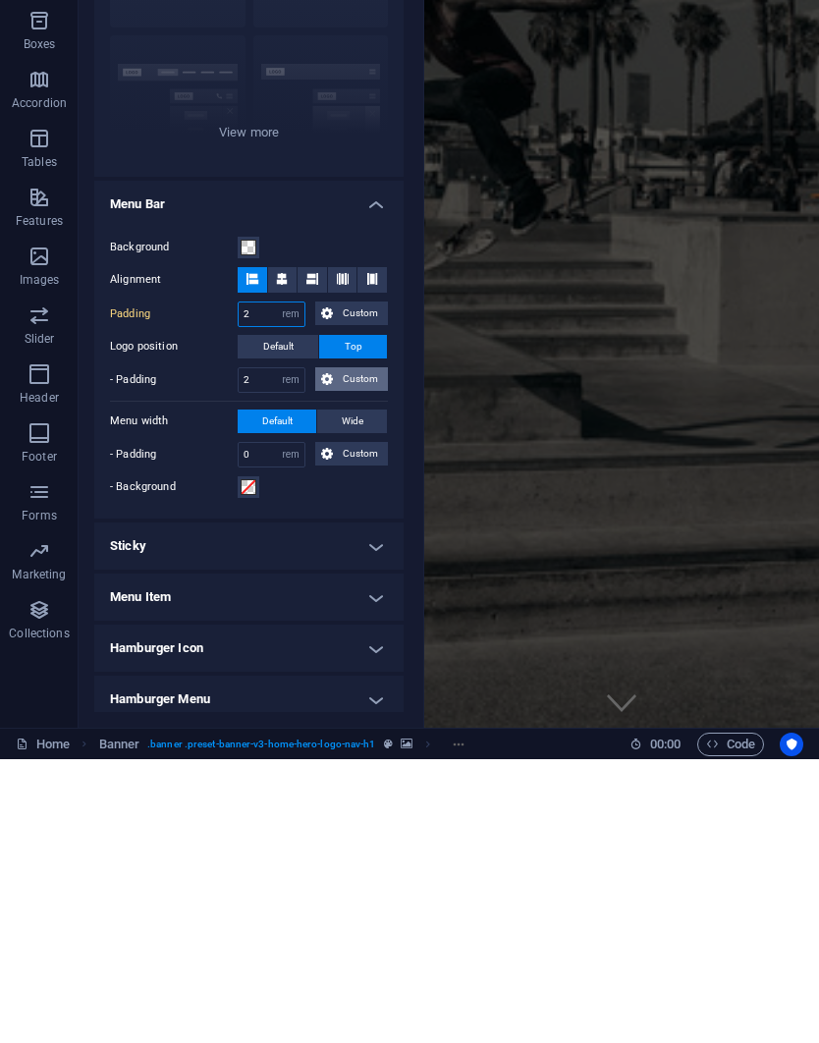
type input "2"
click at [365, 651] on span "Custom" at bounding box center [360, 663] width 43 height 24
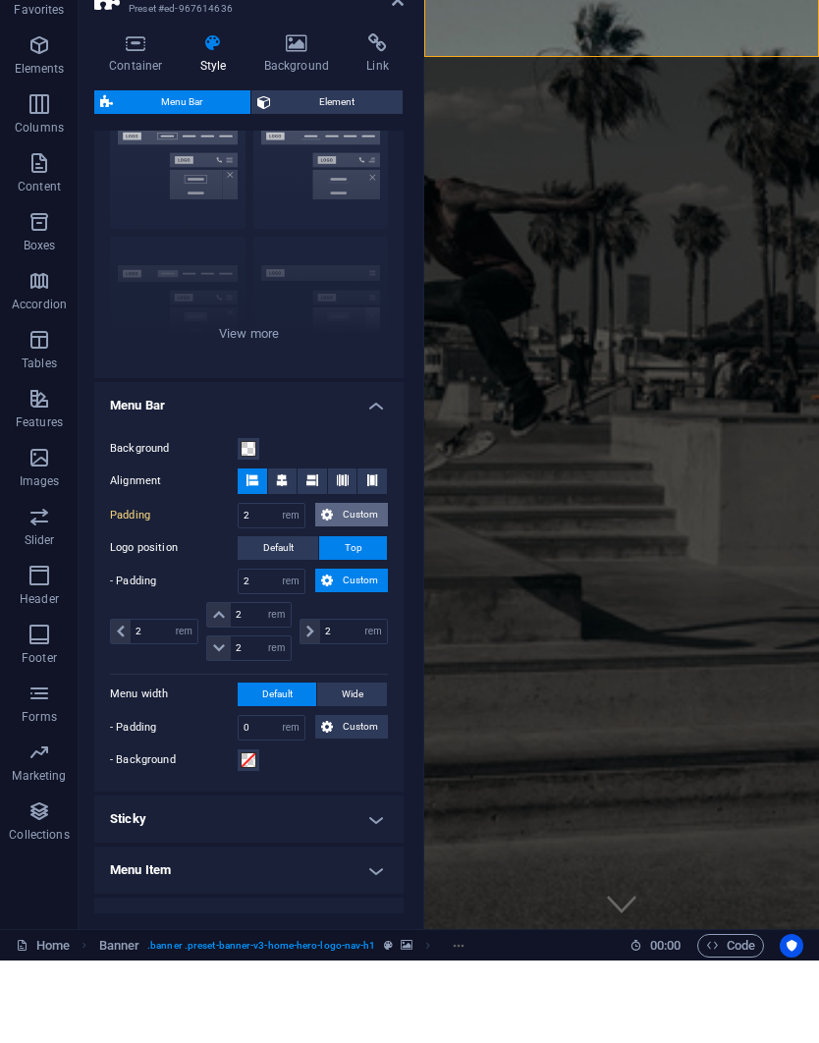
click at [364, 585] on span "Custom" at bounding box center [360, 597] width 43 height 24
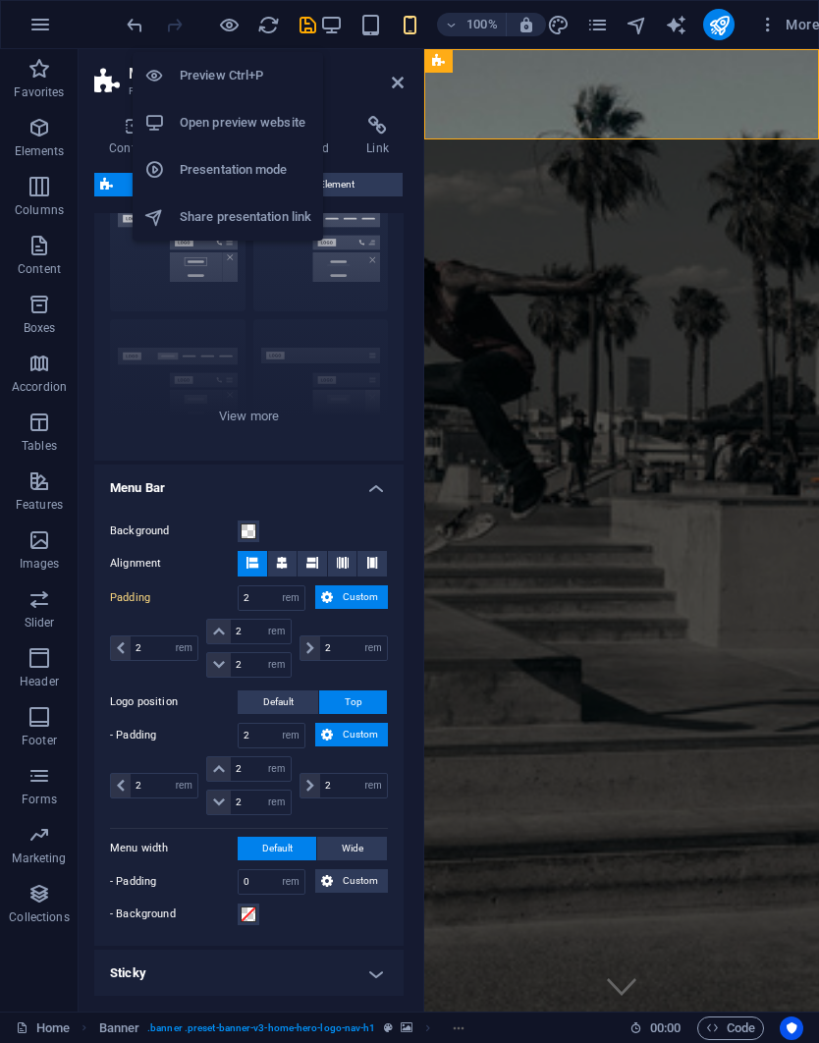
click at [291, 124] on h6 "Open preview website" at bounding box center [246, 123] width 132 height 24
